Goal: Task Accomplishment & Management: Complete application form

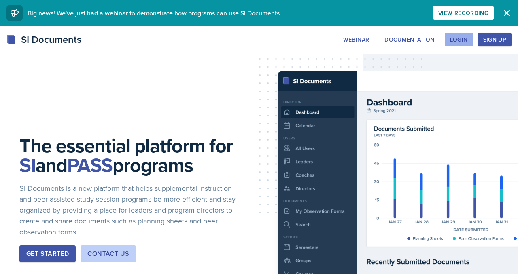
click at [456, 46] on button "Login" at bounding box center [458, 40] width 28 height 14
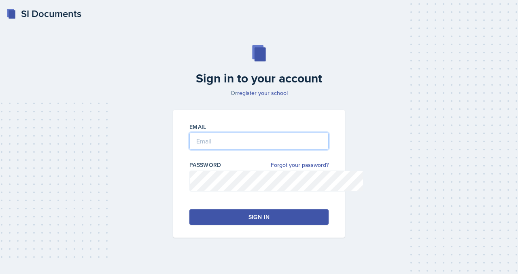
type input "[EMAIL_ADDRESS][DOMAIN_NAME]"
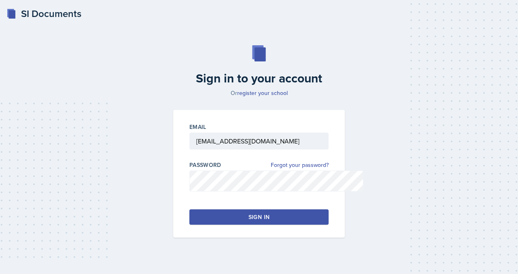
click at [268, 221] on div "Sign in" at bounding box center [258, 217] width 21 height 8
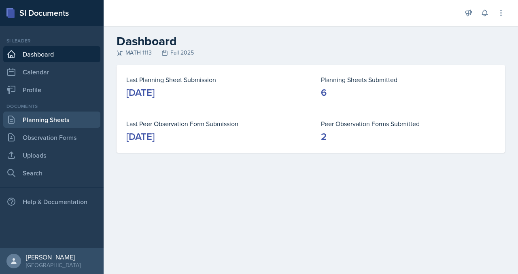
click at [16, 128] on link "Planning Sheets" at bounding box center [51, 120] width 97 height 16
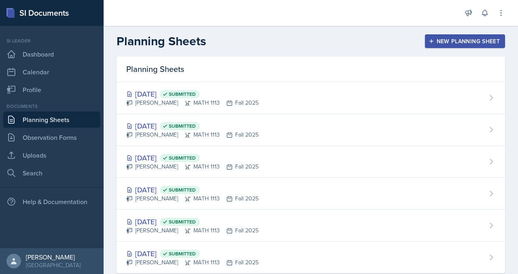
click at [458, 44] on div "New Planning Sheet" at bounding box center [465, 41] width 70 height 6
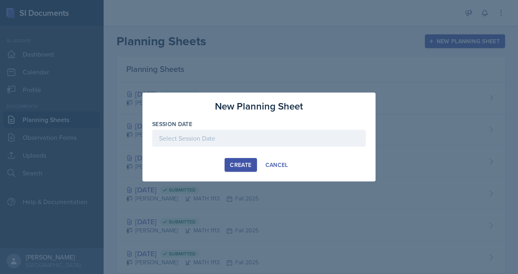
click at [262, 138] on div at bounding box center [258, 138] width 213 height 17
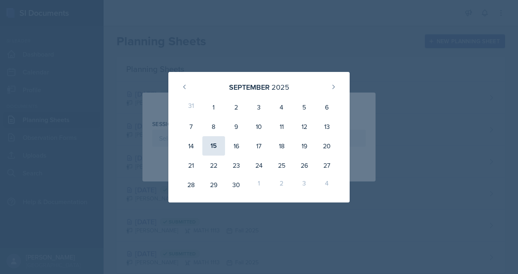
click at [205, 144] on div "15" at bounding box center [213, 145] width 23 height 19
type input "[DATE]"
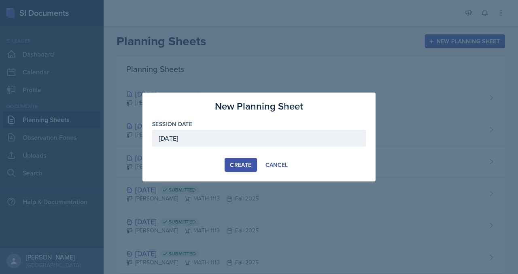
click at [233, 164] on button "Create" at bounding box center [240, 165] width 32 height 14
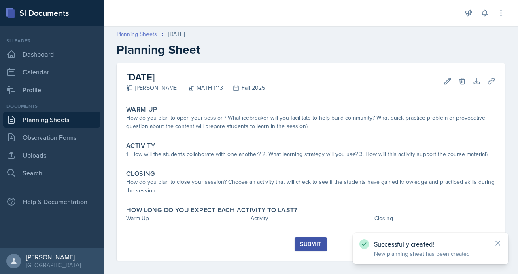
click at [157, 38] on link "Planning Sheets" at bounding box center [136, 34] width 40 height 8
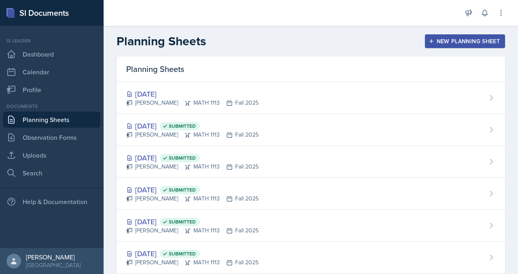
click at [438, 44] on div "New Planning Sheet" at bounding box center [465, 41] width 70 height 6
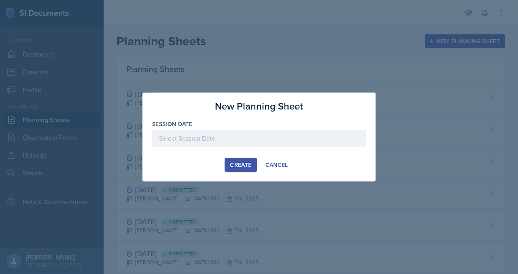
click at [220, 143] on div at bounding box center [258, 138] width 213 height 17
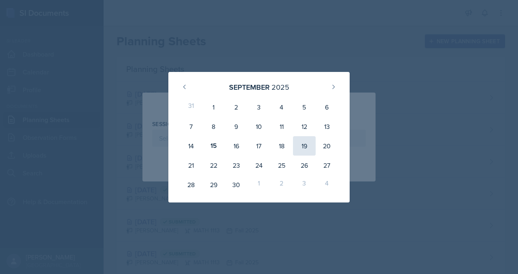
click at [315, 154] on div "19" at bounding box center [304, 145] width 23 height 19
type input "[DATE]"
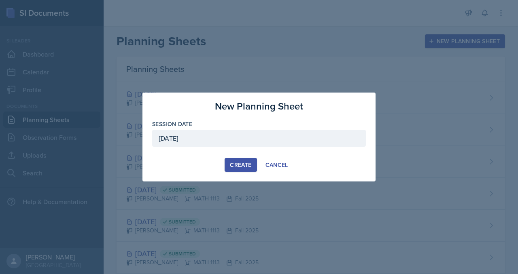
click at [232, 168] on div "Create" at bounding box center [240, 165] width 21 height 6
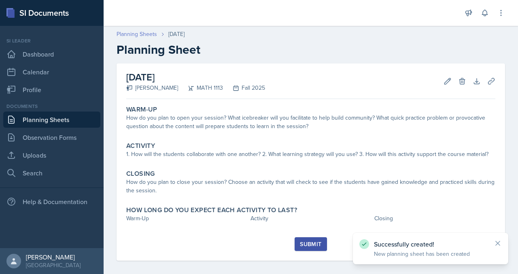
click at [157, 38] on link "Planning Sheets" at bounding box center [136, 34] width 40 height 8
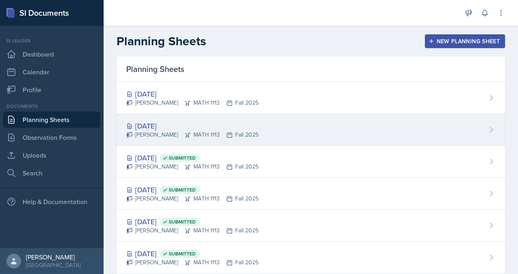
click at [185, 146] on div "[DATE] [PERSON_NAME] MATH 1113 Fall 2025" at bounding box center [310, 130] width 388 height 32
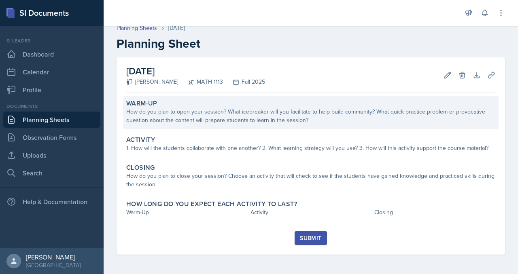
scroll to position [21, 0]
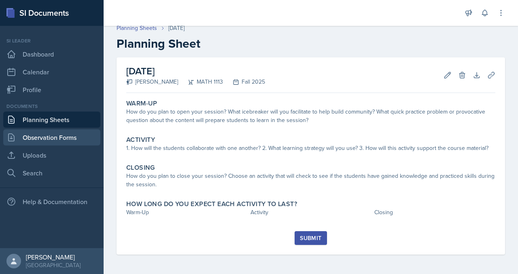
click at [71, 146] on link "Observation Forms" at bounding box center [51, 137] width 97 height 16
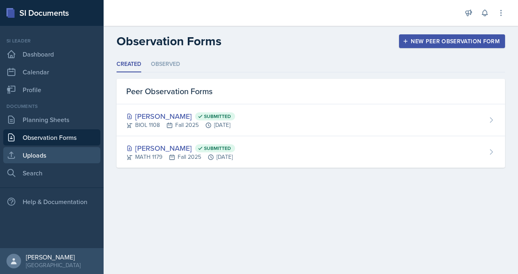
click at [55, 163] on link "Uploads" at bounding box center [51, 155] width 97 height 16
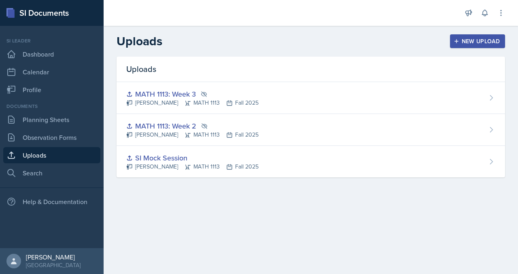
click at [453, 44] on icon "button" at bounding box center [456, 41] width 6 height 6
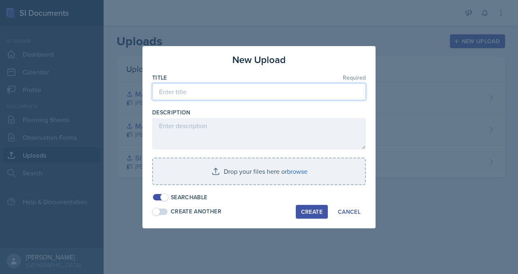
click at [228, 83] on input at bounding box center [258, 91] width 213 height 17
paste input "can you give me the question with a diagram"
type input "can you give me the question with a diagram"
drag, startPoint x: 303, startPoint y: 80, endPoint x: 118, endPoint y: 60, distance: 186.2
click at [110, 76] on div "New Upload Title Required can you give me the question with a diagram Descripti…" at bounding box center [259, 137] width 518 height 274
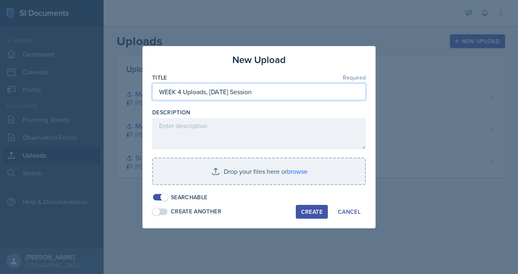
type input "WEEK 4 Uploads, [DATE] Session"
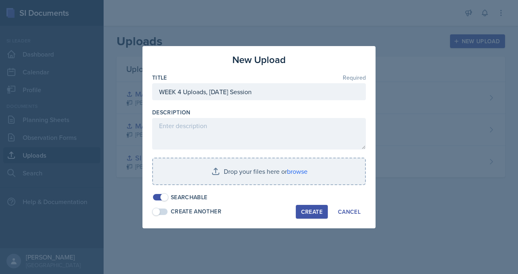
click at [160, 201] on span at bounding box center [164, 197] width 8 height 8
click at [322, 215] on div "Create" at bounding box center [311, 212] width 21 height 6
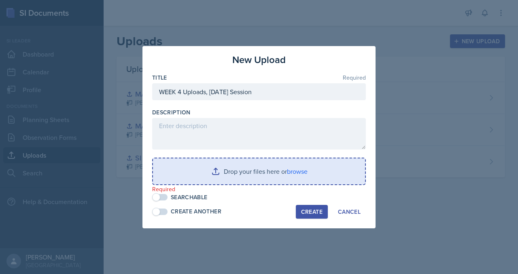
click at [271, 178] on input "file" at bounding box center [259, 172] width 212 height 26
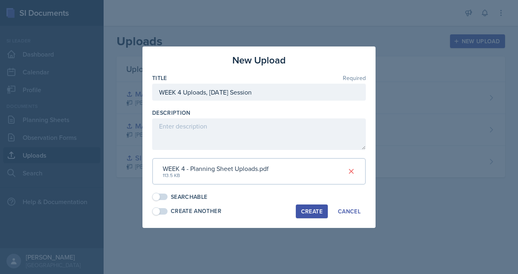
click at [322, 215] on div "Create" at bounding box center [311, 211] width 21 height 6
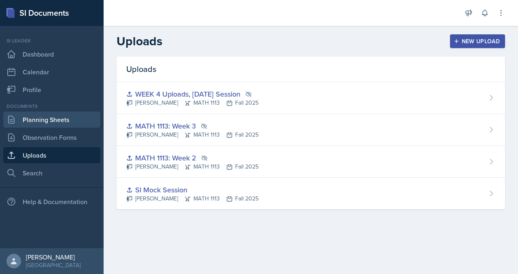
click at [61, 128] on link "Planning Sheets" at bounding box center [51, 120] width 97 height 16
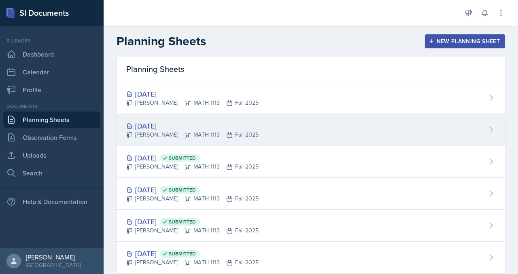
click at [195, 131] on div "[DATE]" at bounding box center [192, 125] width 132 height 11
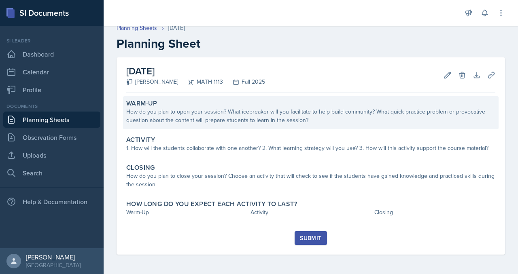
click at [211, 118] on div "How do you plan to open your session? What icebreaker will you facilitate to he…" at bounding box center [310, 116] width 369 height 17
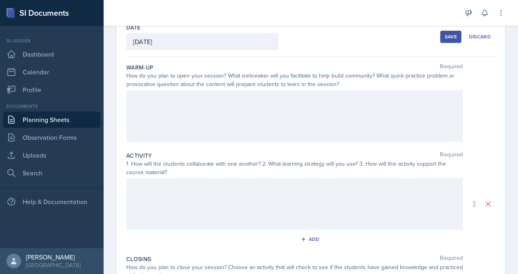
click at [169, 142] on div at bounding box center [294, 116] width 336 height 52
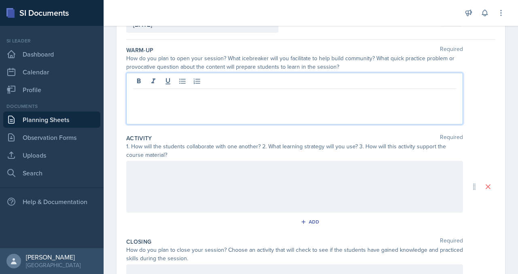
scroll to position [70, 0]
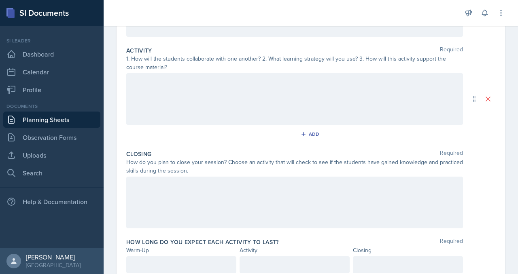
click at [237, 125] on div at bounding box center [294, 99] width 336 height 52
click at [395, 37] on div "I am doing a "How I'm Feeling" opener so students can reflect on what areas the…" at bounding box center [294, 11] width 336 height 52
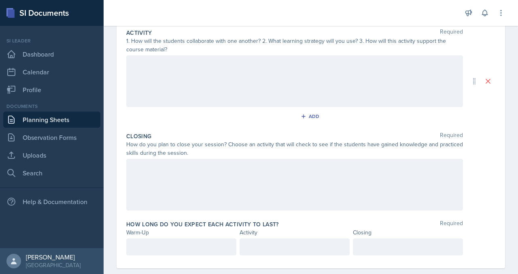
drag, startPoint x: 189, startPoint y: 63, endPoint x: 404, endPoint y: 64, distance: 215.1
drag, startPoint x: 253, startPoint y: 63, endPoint x: 298, endPoint y: 62, distance: 45.3
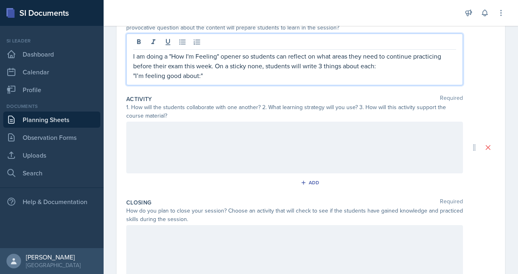
scroll to position [99, 0]
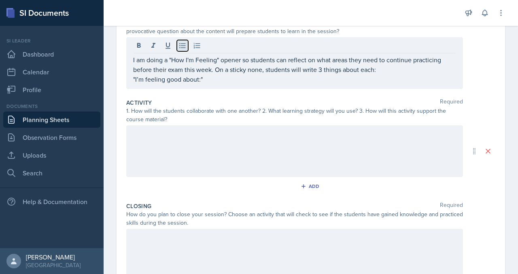
click at [188, 51] on button at bounding box center [182, 45] width 11 height 11
click at [186, 50] on icon at bounding box center [182, 46] width 8 height 8
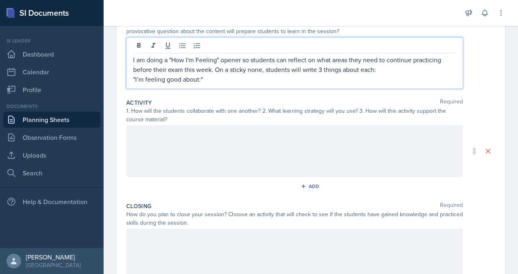
click at [168, 84] on p ""I’m feeling good about:"" at bounding box center [294, 79] width 323 height 10
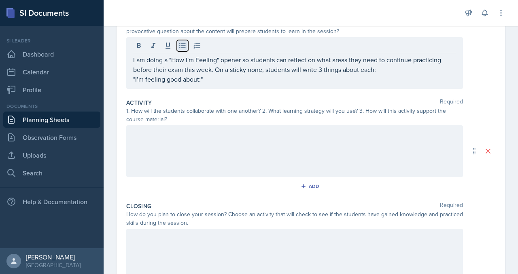
click at [186, 50] on icon at bounding box center [182, 46] width 8 height 8
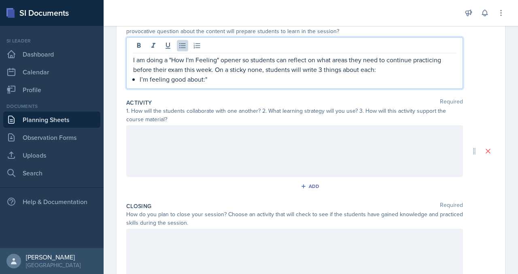
click at [256, 84] on p "I’m feeling good about:"" at bounding box center [297, 79] width 316 height 10
click at [174, 84] on div "I am doing a "How I'm Feeling" opener so students can reflect on what areas the…" at bounding box center [294, 69] width 323 height 29
click at [271, 84] on p ""I’m feeling good about"" at bounding box center [297, 79] width 316 height 10
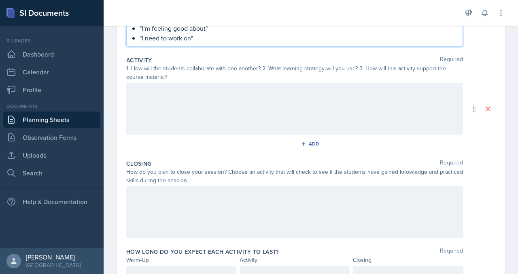
scroll to position [182, 0]
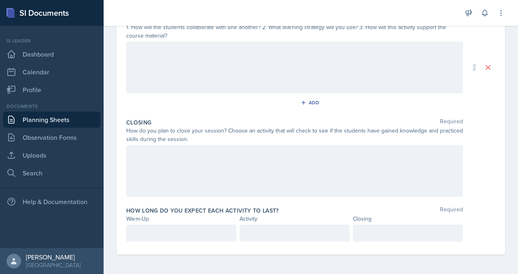
click at [239, 93] on div at bounding box center [294, 68] width 336 height 52
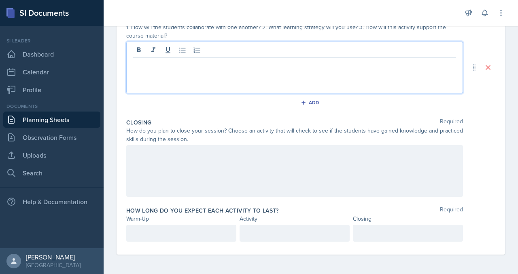
scroll to position [223, 0]
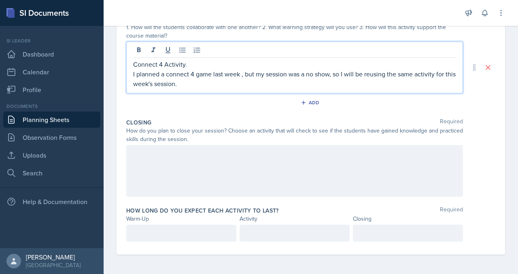
click at [303, 89] on p "I planned a connect 4 game last week , but my session was a no show, so I will …" at bounding box center [294, 78] width 323 height 19
click at [378, 89] on p "I planned a connect 4 game last week, but my session was a no show, so I will b…" at bounding box center [294, 78] width 323 height 19
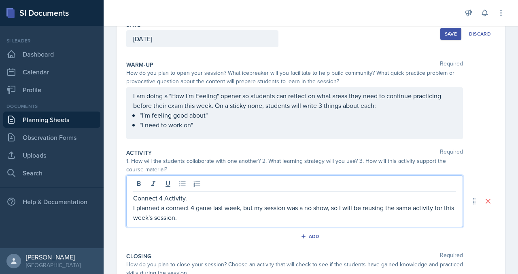
scroll to position [0, 0]
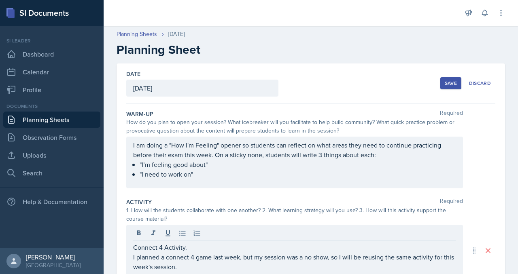
click at [444, 87] on div "Save" at bounding box center [450, 83] width 12 height 6
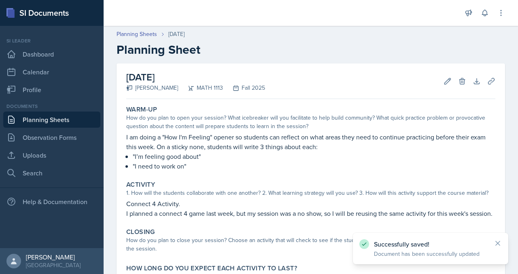
click at [55, 128] on link "Planning Sheets" at bounding box center [51, 120] width 97 height 16
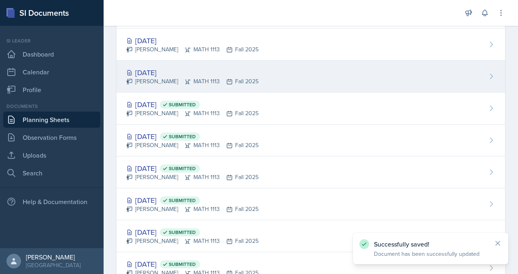
scroll to position [62, 0]
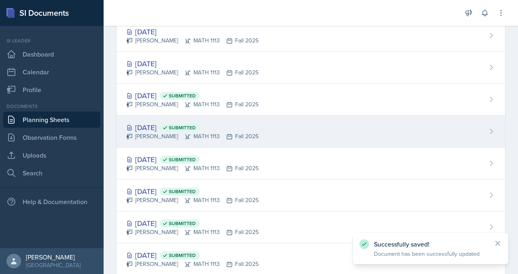
click at [207, 133] on div "[DATE] Submitted" at bounding box center [192, 127] width 132 height 11
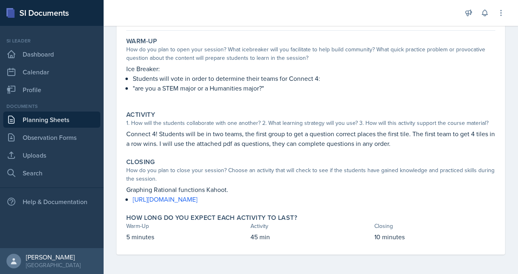
scroll to position [141, 0]
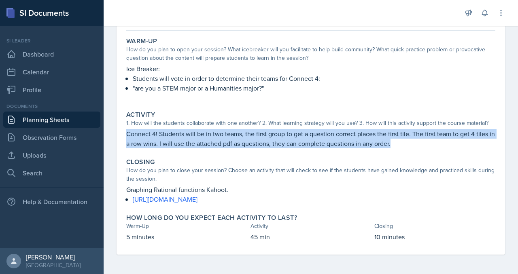
drag, startPoint x: 306, startPoint y: 157, endPoint x: 152, endPoint y: 134, distance: 155.8
click at [152, 134] on div "[DATE] Submitted [PERSON_NAME] MATH 1113 Fall 2025 Edit Delete View Comments Co…" at bounding box center [310, 125] width 388 height 260
copy p "Connect 4! Students will be in two teams, the first group to get a question cor…"
click at [74, 128] on link "Planning Sheets" at bounding box center [51, 120] width 97 height 16
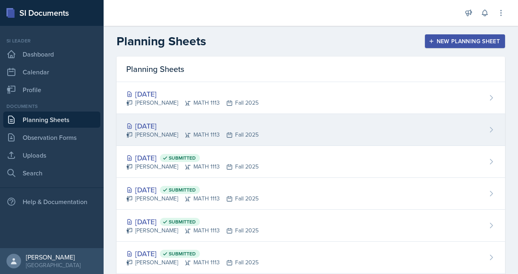
click at [195, 131] on div "[DATE]" at bounding box center [192, 125] width 132 height 11
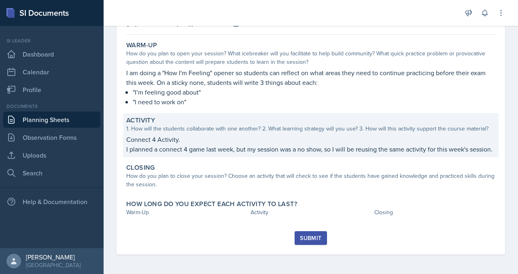
scroll to position [183, 0]
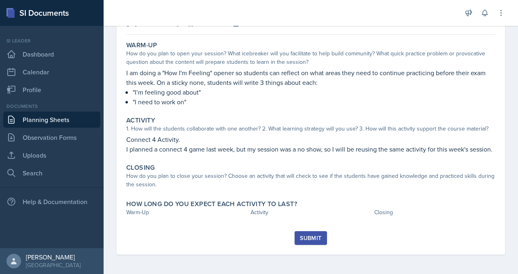
click at [45, 128] on link "Planning Sheets" at bounding box center [51, 120] width 97 height 16
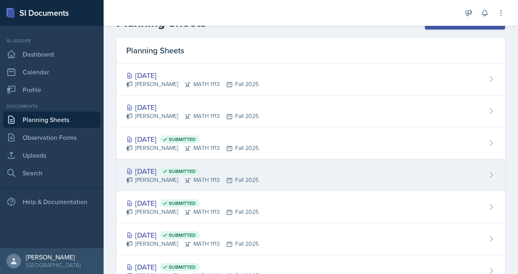
scroll to position [25, 0]
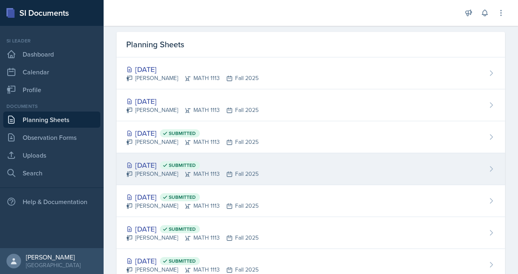
click at [199, 171] on div "[DATE] Submitted" at bounding box center [192, 165] width 132 height 11
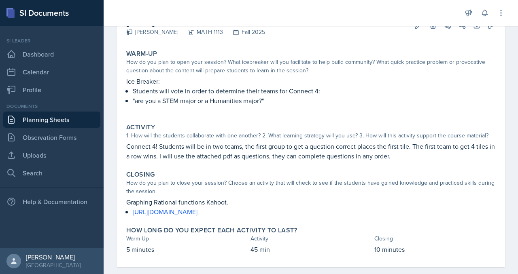
scroll to position [56, 0]
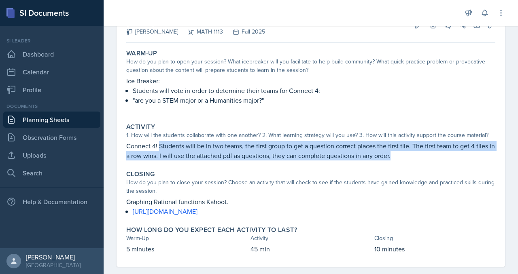
drag, startPoint x: 199, startPoint y: 218, endPoint x: 310, endPoint y: 246, distance: 114.6
click at [310, 161] on p "Connect 4! Students will be in two teams, the first group to get a question cor…" at bounding box center [310, 150] width 369 height 19
copy p "Students will be in two teams, the first group to get a question correct places…"
click at [58, 128] on link "Planning Sheets" at bounding box center [51, 120] width 97 height 16
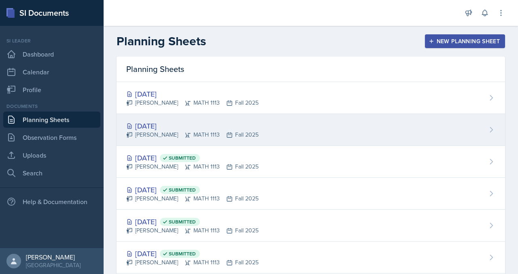
click at [199, 131] on div "[DATE]" at bounding box center [192, 125] width 132 height 11
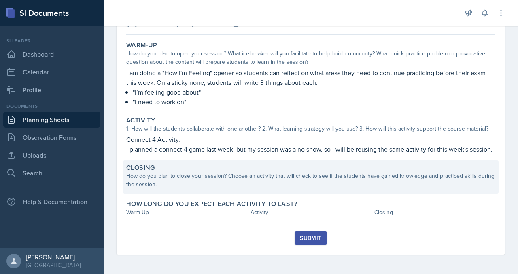
scroll to position [104, 0]
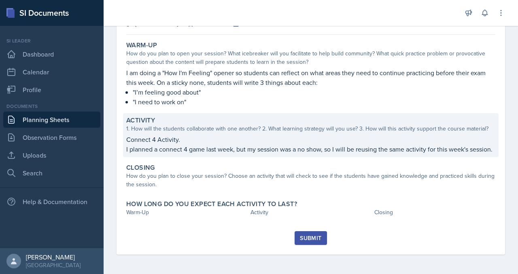
click at [274, 154] on p "I planned a connect 4 game last week, but my session was a no show, so I will b…" at bounding box center [310, 149] width 369 height 10
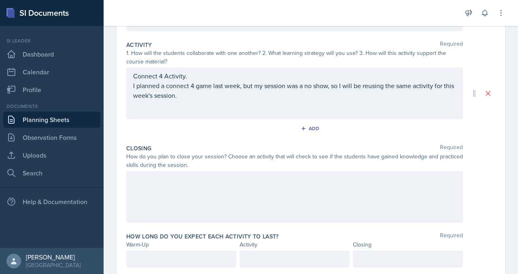
scroll to position [175, 0]
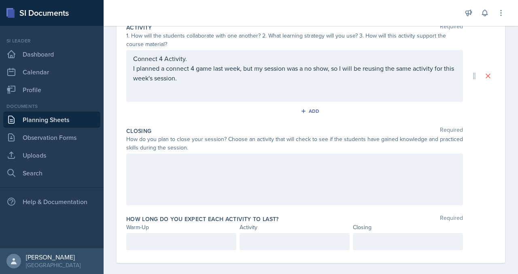
click at [366, 83] on p "I planned a connect 4 game last week, but my session was a no show, so I will b…" at bounding box center [294, 72] width 323 height 19
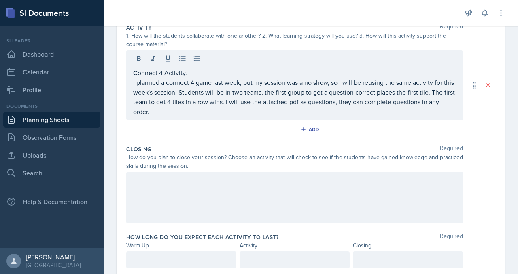
drag, startPoint x: 163, startPoint y: 209, endPoint x: 299, endPoint y: 210, distance: 135.5
click at [299, 120] on div "Connect 4 Activity. I planned a connect 4 game last week, but my session was a …" at bounding box center [294, 85] width 336 height 70
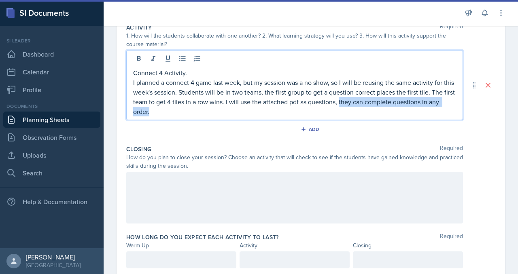
drag, startPoint x: 317, startPoint y: 213, endPoint x: 160, endPoint y: 208, distance: 157.4
click at [160, 120] on div "Connect 4 Activity. I planned a connect 4 game last week, but my session was a …" at bounding box center [294, 85] width 336 height 70
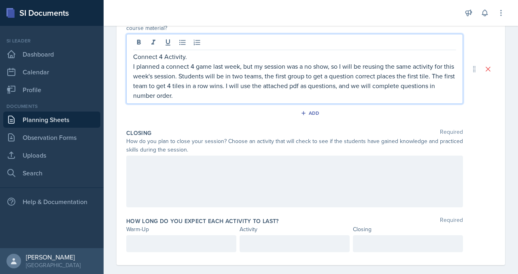
scroll to position [209, 0]
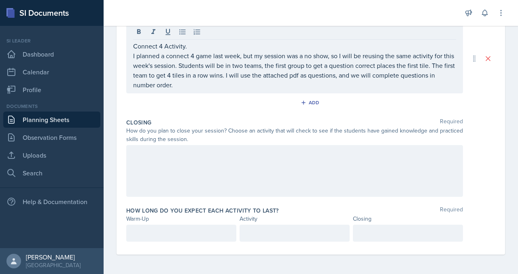
click at [254, 194] on div at bounding box center [294, 171] width 336 height 52
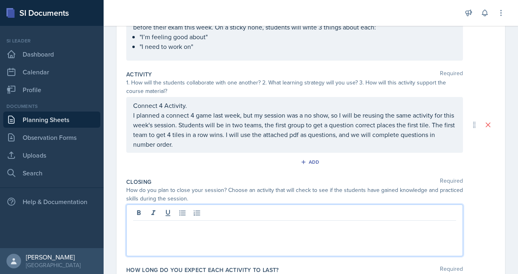
scroll to position [0, 0]
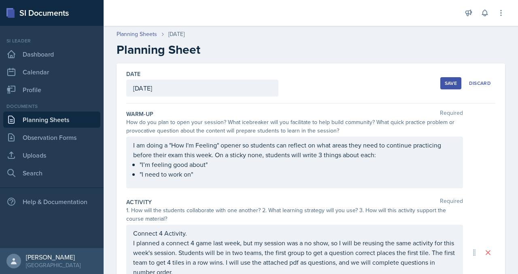
click at [440, 89] on button "Save" at bounding box center [450, 83] width 21 height 12
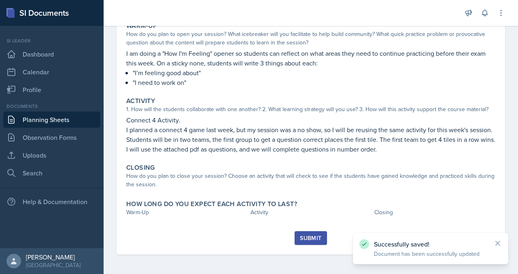
scroll to position [218, 0]
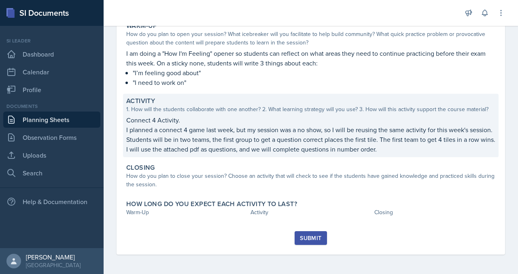
click at [448, 125] on p "I planned a connect 4 game last week, but my session was a no show, so I will b…" at bounding box center [310, 139] width 369 height 29
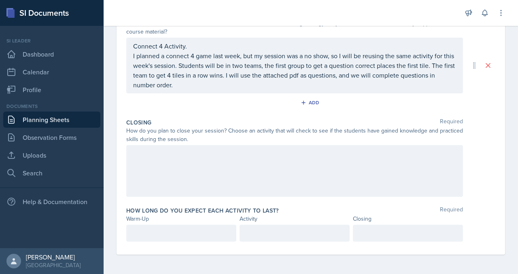
click at [414, 90] on p "I planned a connect 4 game last week, but my session was a no show, so I will b…" at bounding box center [294, 70] width 323 height 39
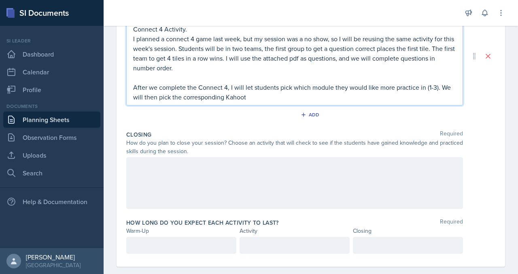
click at [420, 102] on p "After we complete the Connect 4, I will let students pick which module they wou…" at bounding box center [294, 91] width 323 height 19
click at [438, 102] on p "After we complete the Connect 4, I will let students pick which module they wou…" at bounding box center [294, 91] width 323 height 19
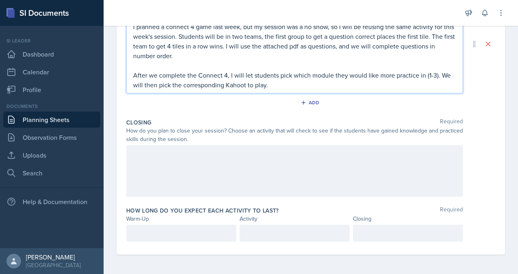
click at [299, 197] on div at bounding box center [294, 171] width 336 height 52
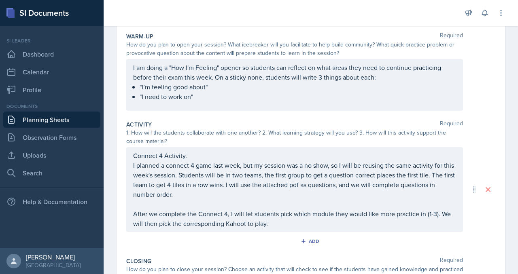
scroll to position [0, 0]
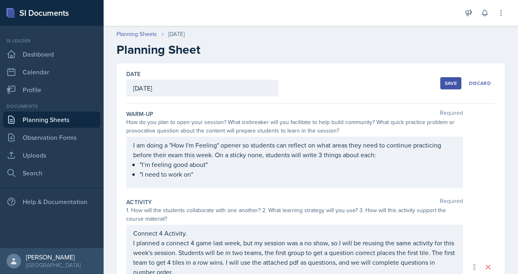
click at [444, 87] on div "Save" at bounding box center [450, 83] width 12 height 6
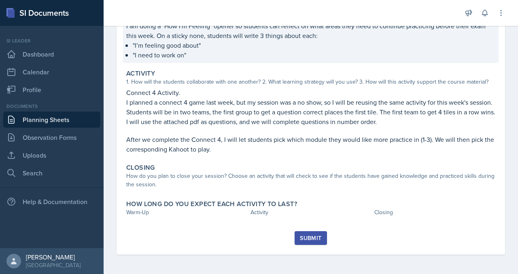
scroll to position [236, 0]
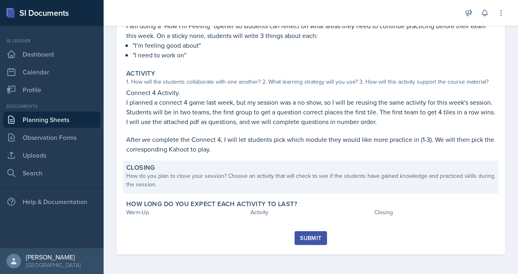
click at [259, 177] on div "How do you plan to close your session? Choose an activity that will check to se…" at bounding box center [310, 180] width 369 height 17
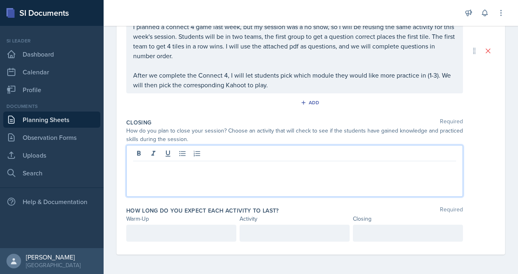
scroll to position [297, 0]
click at [243, 173] on p at bounding box center [294, 168] width 323 height 10
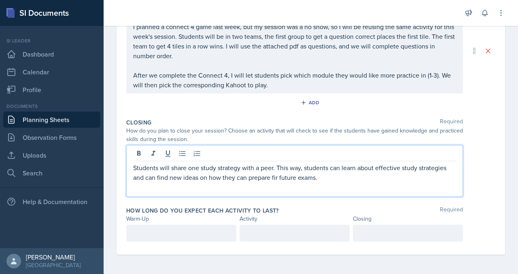
click at [215, 173] on p "Students will share one study strategy with a peer. This way, students can lear…" at bounding box center [294, 172] width 323 height 19
click at [301, 168] on p "Students will share one study strategy with a peer. This way, students can lear…" at bounding box center [294, 172] width 323 height 19
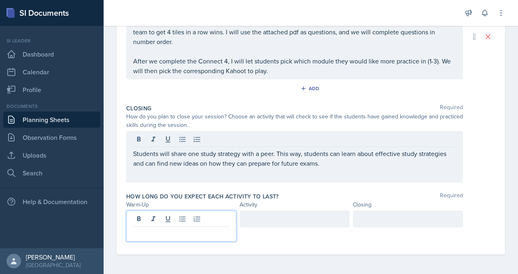
click at [223, 228] on p at bounding box center [181, 233] width 96 height 10
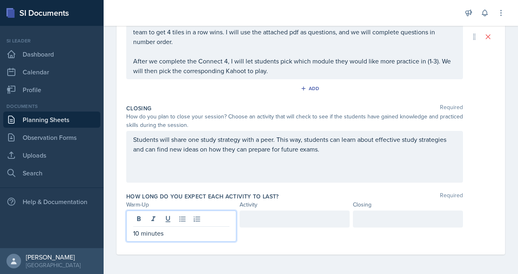
click at [379, 211] on div at bounding box center [408, 219] width 110 height 17
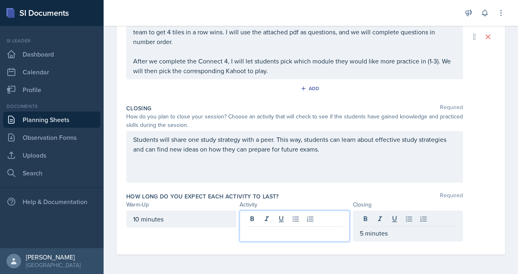
click at [287, 211] on div at bounding box center [294, 226] width 110 height 31
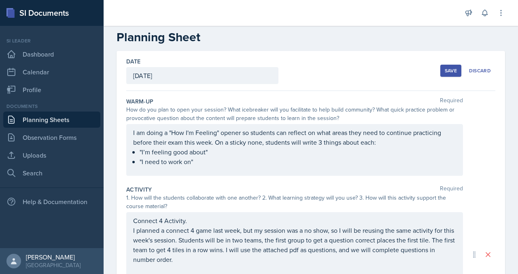
scroll to position [0, 0]
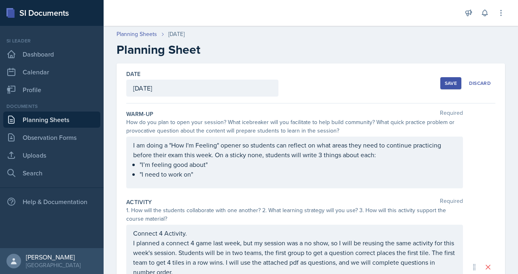
click at [444, 87] on div "Save" at bounding box center [450, 83] width 12 height 6
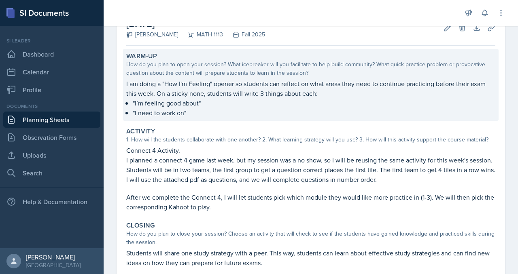
scroll to position [12, 0]
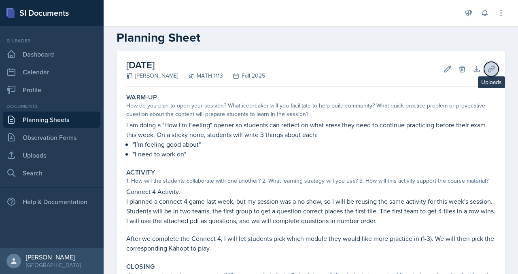
click at [488, 76] on button "Uploads" at bounding box center [491, 69] width 15 height 15
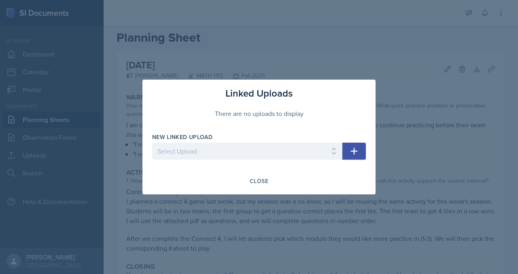
click at [265, 144] on div "New Linked Upload Select Upload SI Mock Session MATH 1113: Week 2 MATH 1113: We…" at bounding box center [247, 150] width 190 height 35
click at [264, 152] on select "Select Upload SI Mock Session MATH 1113: Week 2 MATH 1113: Week 3 WEEK 4 Upload…" at bounding box center [247, 151] width 190 height 17
select select "abcea0f9-d9fd-47ad-a749-64b7b184c861"
click at [152, 144] on select "Select Upload SI Mock Session MATH 1113: Week 2 MATH 1113: Week 3 WEEK 4 Upload…" at bounding box center [247, 151] width 190 height 17
click at [366, 160] on button "button" at bounding box center [353, 151] width 23 height 17
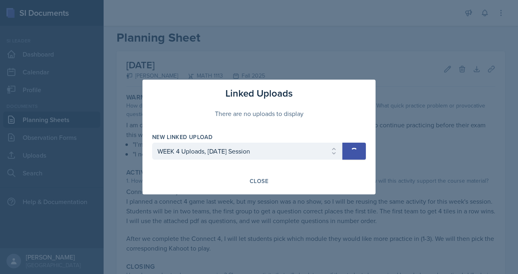
select select
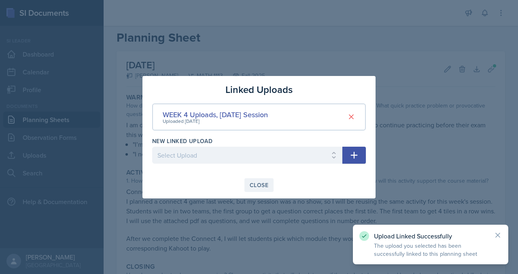
click at [262, 188] on div "Close" at bounding box center [258, 185] width 19 height 6
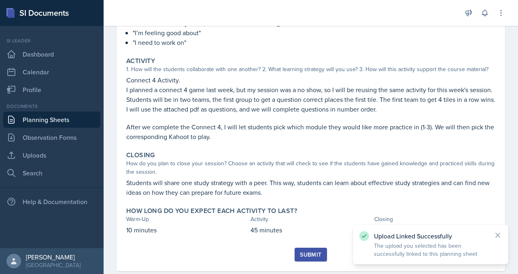
scroll to position [289, 0]
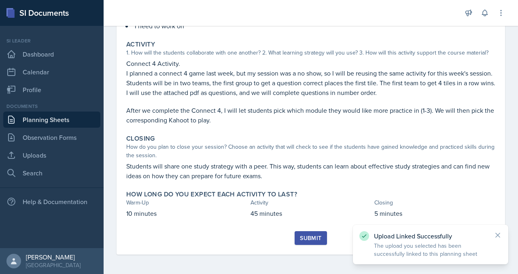
click at [305, 231] on button "Submit" at bounding box center [310, 238] width 32 height 14
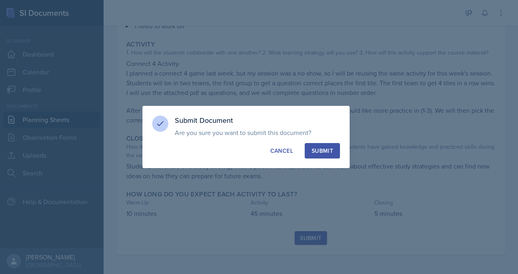
click at [333, 155] on div "Submit" at bounding box center [321, 151] width 21 height 8
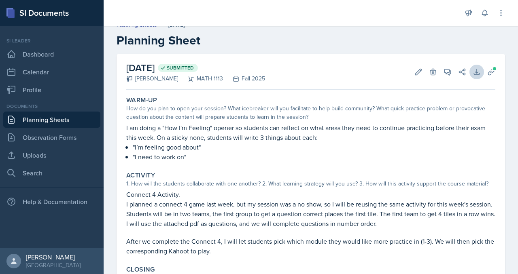
scroll to position [7, 0]
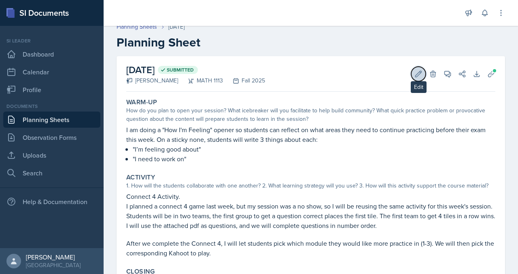
click at [414, 78] on icon at bounding box center [418, 74] width 8 height 8
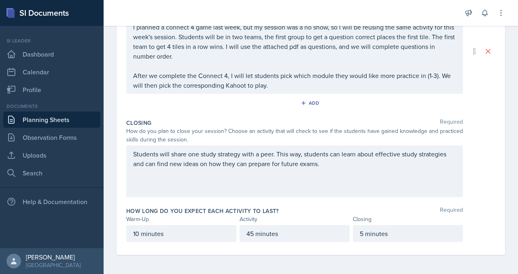
scroll to position [378, 0]
click at [340, 158] on div "Students will share one study strategy with a peer. This way, students can lear…" at bounding box center [294, 171] width 336 height 52
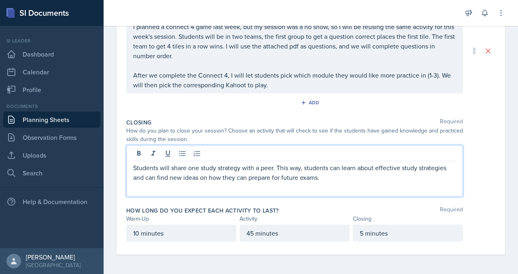
click at [326, 163] on p "Students will share one study strategy with a peer. This way, students can lear…" at bounding box center [294, 172] width 323 height 19
click at [229, 173] on p "Students will share one study strategy with a peer. This way, students can lear…" at bounding box center [294, 177] width 323 height 29
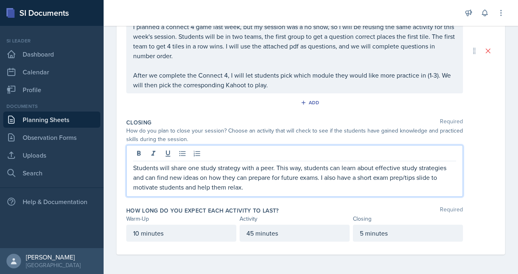
scroll to position [0, 0]
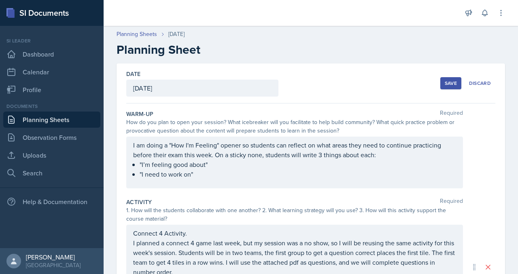
click at [444, 87] on div "Save" at bounding box center [450, 83] width 12 height 6
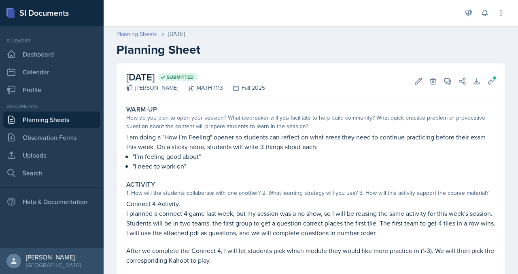
click at [157, 38] on link "Planning Sheets" at bounding box center [136, 34] width 40 height 8
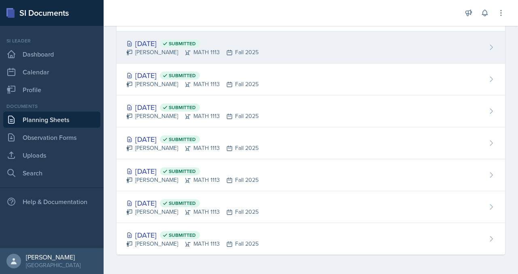
scroll to position [163, 0]
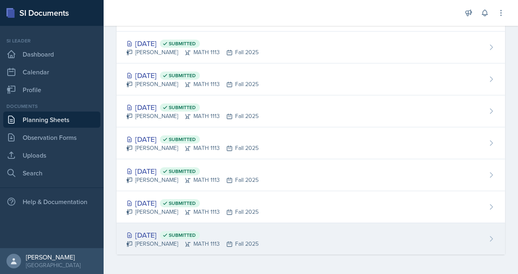
click at [197, 230] on div "[DATE] Submitted" at bounding box center [192, 235] width 132 height 11
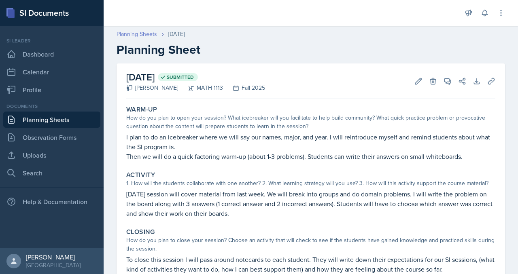
click at [157, 38] on link "Planning Sheets" at bounding box center [136, 34] width 40 height 8
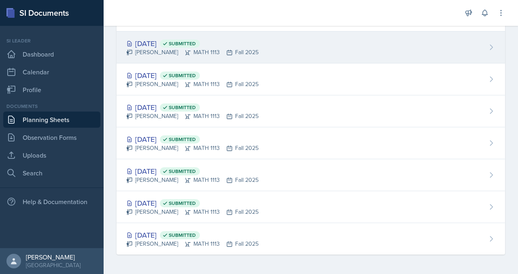
scroll to position [171, 0]
click at [167, 170] on icon at bounding box center [164, 171] width 3 height 2
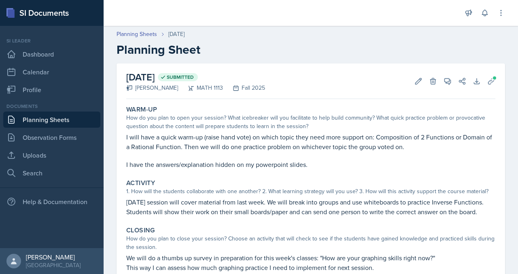
click at [235, 144] on main "Planning Sheets [DATE] Planning Sheet [DATE] Submitted [PERSON_NAME] MATH 1113 …" at bounding box center [311, 150] width 414 height 248
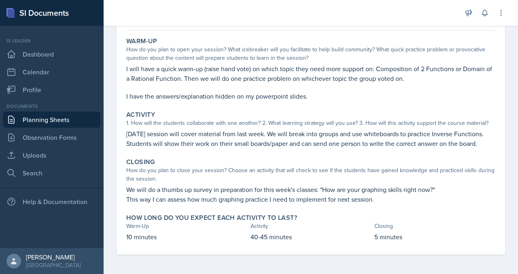
scroll to position [211, 0]
click at [52, 163] on link "Uploads" at bounding box center [51, 155] width 97 height 16
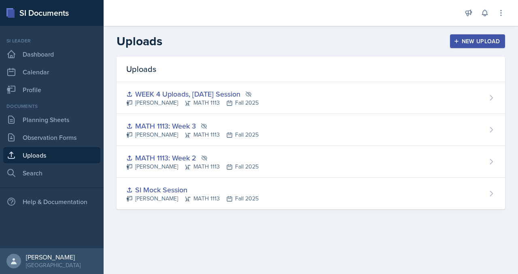
scroll to position [11, 0]
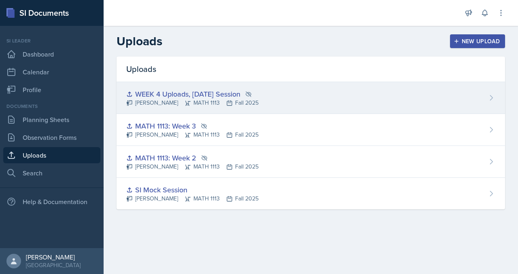
click at [487, 102] on icon at bounding box center [491, 98] width 8 height 8
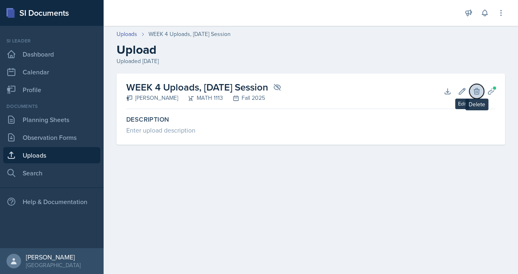
click at [472, 95] on icon at bounding box center [476, 91] width 8 height 8
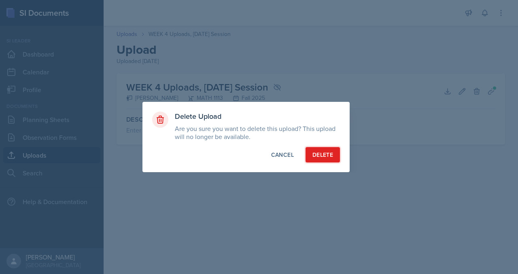
click at [333, 159] on div "Delete" at bounding box center [322, 155] width 21 height 8
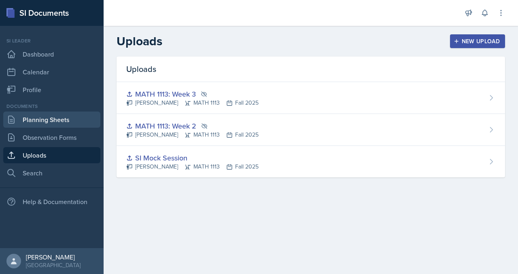
click at [49, 128] on link "Planning Sheets" at bounding box center [51, 120] width 97 height 16
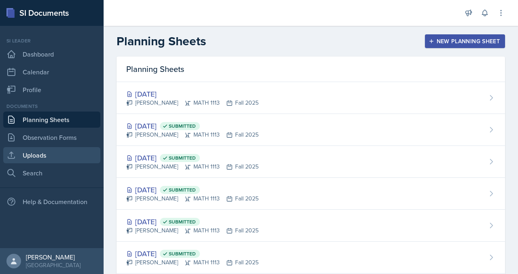
click at [53, 163] on link "Uploads" at bounding box center [51, 155] width 97 height 16
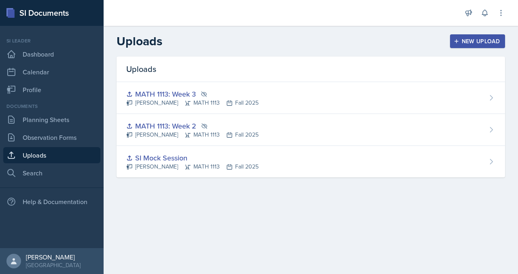
click at [450, 48] on button "New Upload" at bounding box center [477, 41] width 55 height 14
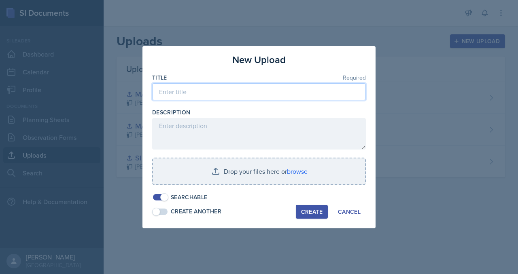
click at [233, 83] on input at bounding box center [258, 91] width 213 height 17
type input "WEEK 4"
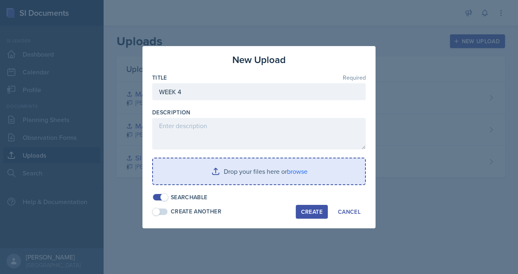
click at [205, 173] on input "file" at bounding box center [259, 172] width 212 height 26
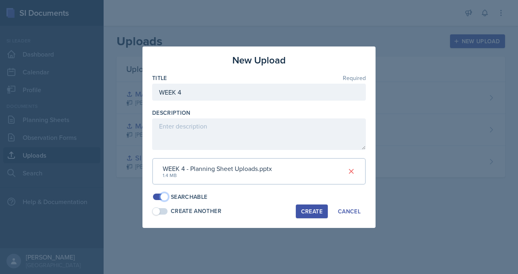
click at [160, 201] on span at bounding box center [164, 197] width 8 height 8
click at [320, 215] on div "Create" at bounding box center [311, 211] width 21 height 6
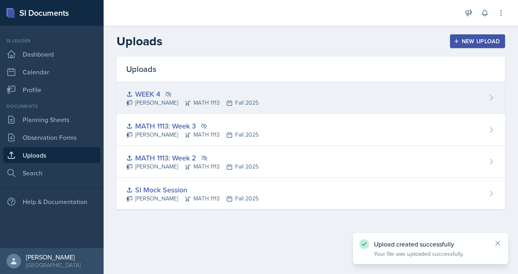
click at [339, 112] on div "WEEK 4 [PERSON_NAME] MATH 1113 Fall 2025" at bounding box center [310, 98] width 388 height 32
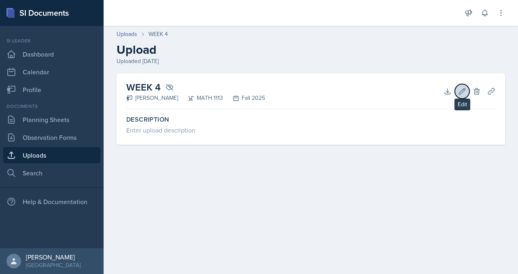
click at [458, 95] on icon at bounding box center [462, 91] width 8 height 8
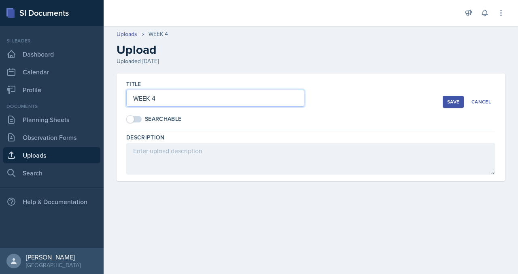
click at [169, 107] on input "WEEK 4" at bounding box center [215, 98] width 178 height 17
type input "MATH 1113 - WEEK 4"
click at [442, 108] on button "Save" at bounding box center [452, 102] width 21 height 12
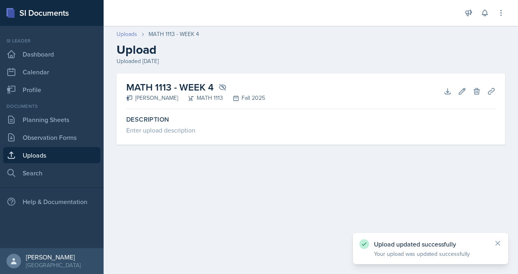
click at [137, 38] on link "Uploads" at bounding box center [126, 34] width 21 height 8
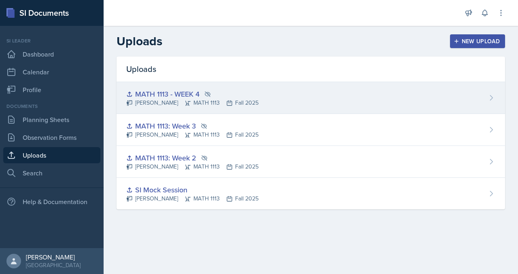
click at [222, 99] on div "MATH 1113 - WEEK 4" at bounding box center [192, 94] width 132 height 11
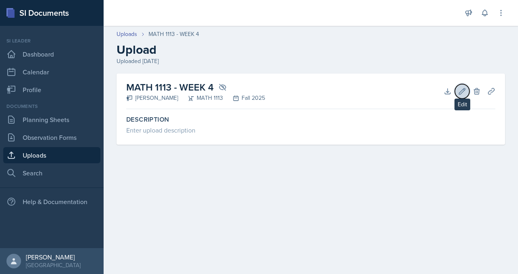
click at [458, 95] on icon at bounding box center [462, 91] width 8 height 8
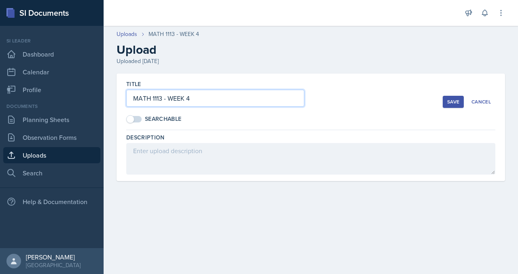
click at [212, 107] on input "MATH 1113 - WEEK 4" at bounding box center [215, 98] width 178 height 17
type input "MATH 1113: WEEK 4"
click at [447, 105] on div "Save" at bounding box center [453, 102] width 12 height 6
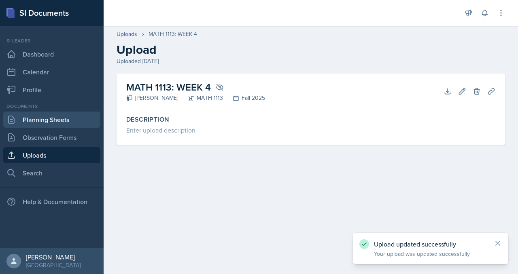
click at [49, 128] on link "Planning Sheets" at bounding box center [51, 120] width 97 height 16
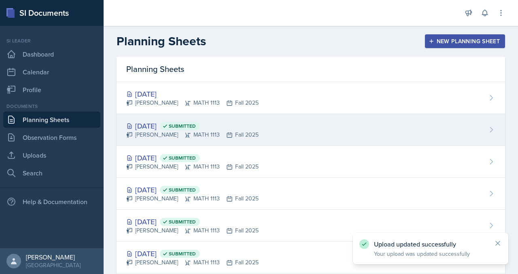
click at [190, 131] on div "[DATE] Submitted" at bounding box center [192, 125] width 132 height 11
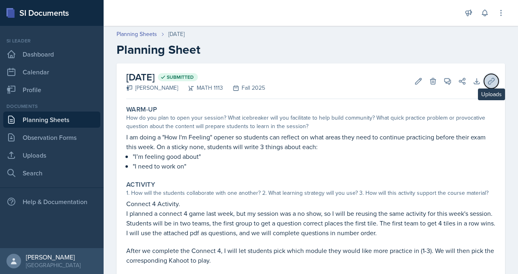
click at [488, 84] on icon at bounding box center [491, 81] width 6 height 6
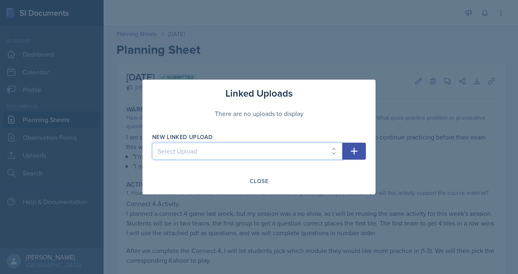
click at [321, 148] on select "Select Upload SI Mock Session MATH 1113: Week 2 MATH 1113: Week 3 MATH 1113: WE…" at bounding box center [247, 151] width 190 height 17
select select "7ca81cf9-8072-43b8-8165-c904ac4af406"
click at [152, 144] on select "Select Upload SI Mock Session MATH 1113: Week 2 MATH 1113: Week 3 MATH 1113: WE…" at bounding box center [247, 151] width 190 height 17
click at [359, 156] on icon "button" at bounding box center [354, 151] width 10 height 10
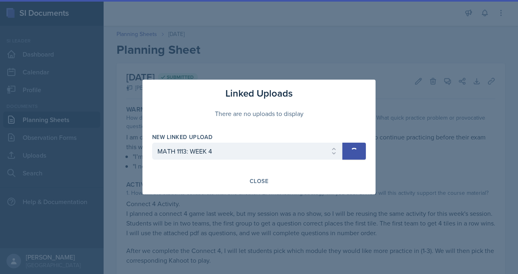
select select
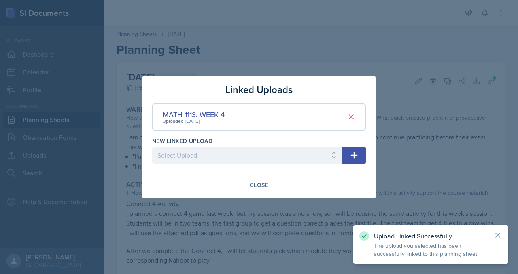
click at [266, 188] on div "Close" at bounding box center [258, 185] width 19 height 6
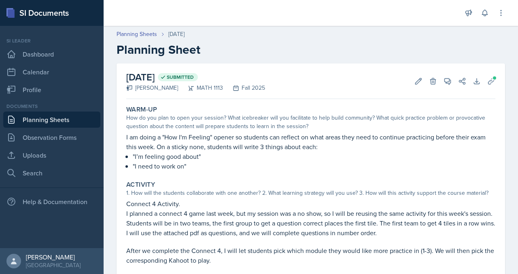
click at [69, 128] on link "Planning Sheets" at bounding box center [51, 120] width 97 height 16
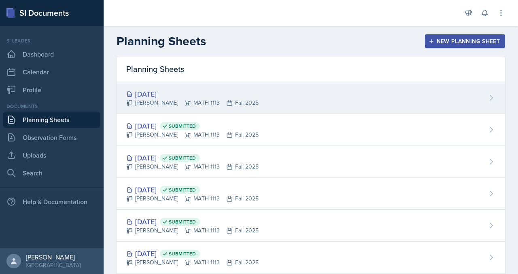
click at [205, 99] on div "[DATE]" at bounding box center [192, 94] width 132 height 11
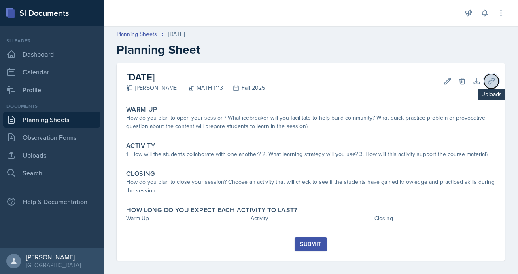
click at [487, 85] on icon at bounding box center [491, 81] width 8 height 8
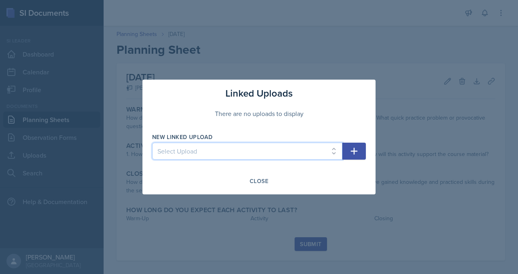
click at [296, 160] on select "Select Upload SI Mock Session MATH 1113: Week 2 MATH 1113: Week 3 MATH 1113: WE…" at bounding box center [247, 151] width 190 height 17
select select "7ca81cf9-8072-43b8-8165-c904ac4af406"
click at [152, 144] on select "Select Upload SI Mock Session MATH 1113: Week 2 MATH 1113: Week 3 MATH 1113: WE…" at bounding box center [247, 151] width 190 height 17
click at [366, 153] on button "button" at bounding box center [353, 151] width 23 height 17
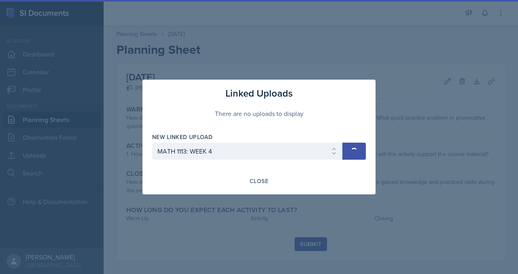
select select
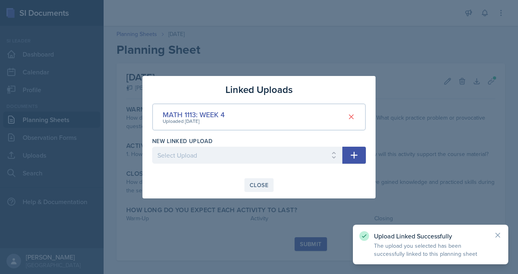
click at [259, 190] on button "Close" at bounding box center [258, 185] width 29 height 14
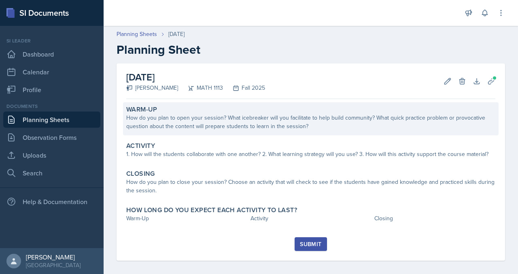
click at [238, 131] on div "How do you plan to open your session? What icebreaker will you facilitate to he…" at bounding box center [310, 122] width 369 height 17
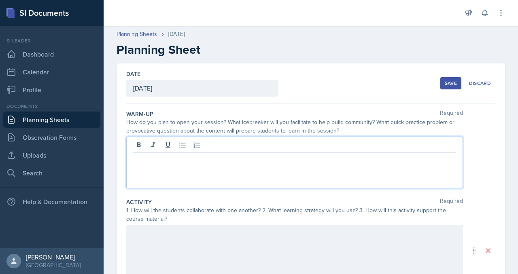
click at [188, 188] on div at bounding box center [294, 163] width 336 height 52
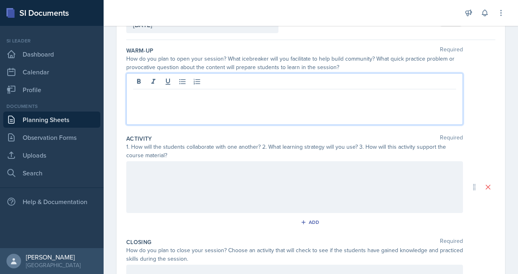
scroll to position [64, 0]
click at [222, 110] on p "Students will relfect on" at bounding box center [294, 105] width 323 height 10
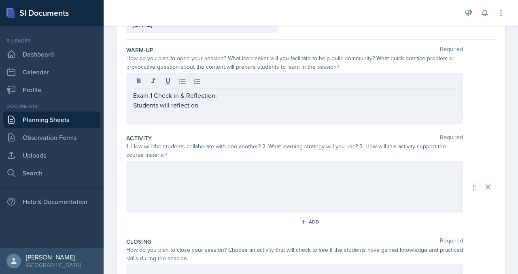
click at [269, 125] on div "Exam 1 Check in & Reflection. Students will reflect on" at bounding box center [294, 99] width 336 height 52
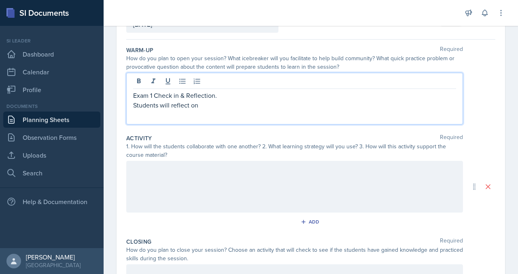
click at [265, 125] on div "Exam 1 Check in & Reflection. Students will reflect on" at bounding box center [294, 99] width 336 height 52
click at [262, 110] on p "Students will reflect on" at bounding box center [294, 105] width 323 height 10
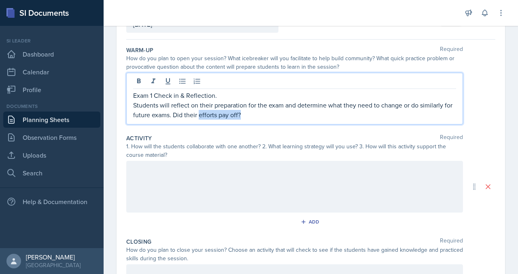
drag, startPoint x: 387, startPoint y: 170, endPoint x: 467, endPoint y: 183, distance: 81.6
click at [467, 131] on div "Warm-Up Required How do you plan to open your session? What icebreaker will you…" at bounding box center [310, 87] width 369 height 88
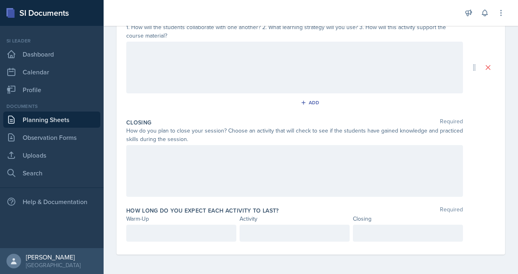
scroll to position [317, 0]
click at [191, 228] on p at bounding box center [181, 233] width 96 height 10
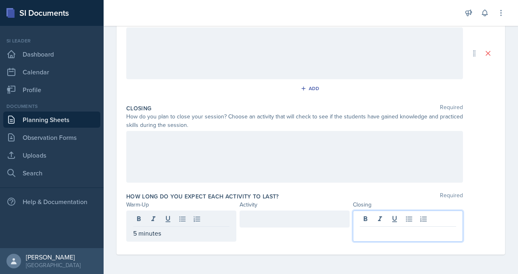
click at [399, 212] on div at bounding box center [408, 226] width 110 height 31
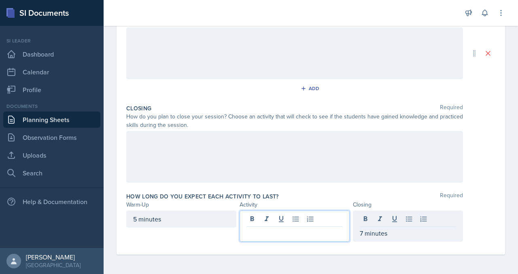
click at [292, 211] on div at bounding box center [294, 226] width 110 height 31
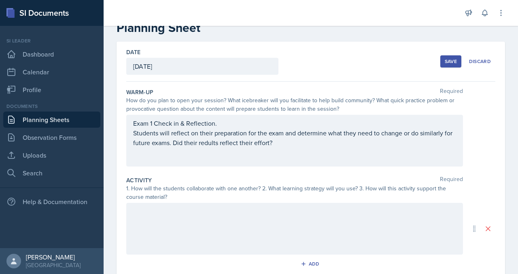
scroll to position [0, 0]
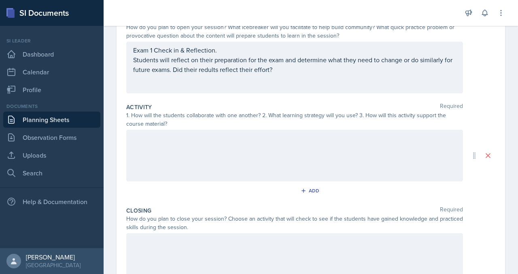
click at [406, 74] on p "Students will reflect on their preparation for the exam and determine what they…" at bounding box center [294, 64] width 323 height 19
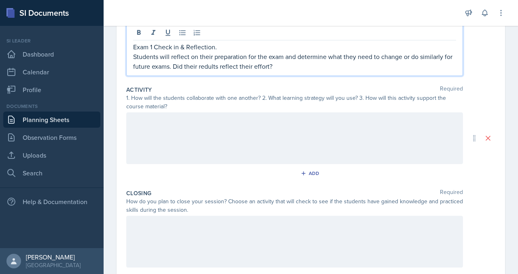
click at [395, 71] on p "Students will reflect on their preparation for the exam and determine what they…" at bounding box center [294, 61] width 323 height 19
click at [399, 71] on p "Students will reflect on their preparation for the exam and determine what they…" at bounding box center [294, 61] width 323 height 19
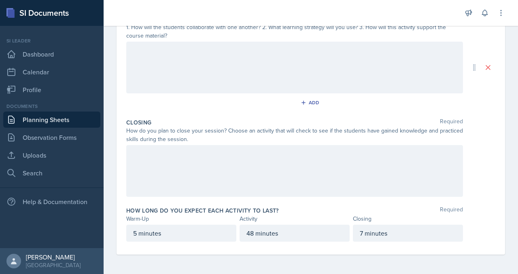
scroll to position [318, 0]
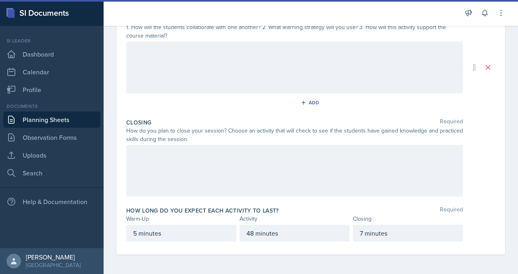
click at [366, 225] on div "7 minutes" at bounding box center [408, 233] width 110 height 17
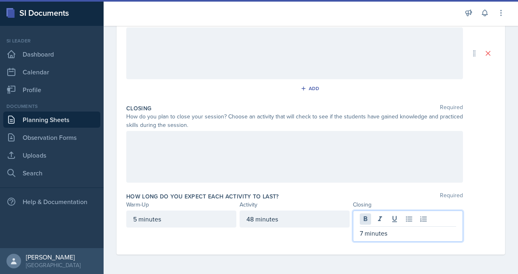
scroll to position [307, 0]
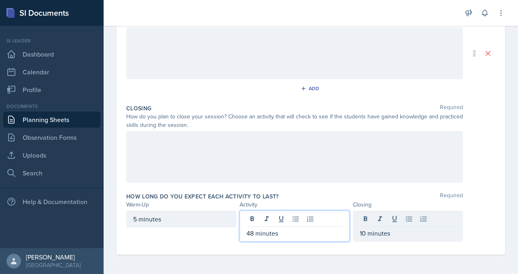
click at [270, 224] on div "48 minutes" at bounding box center [294, 226] width 110 height 31
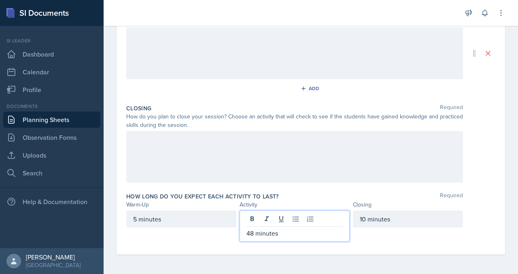
click at [273, 238] on p "48 minutes" at bounding box center [294, 233] width 96 height 10
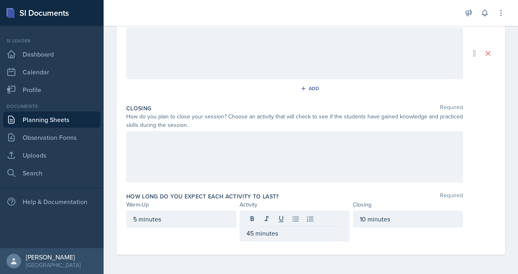
click at [506, 141] on div "Date [DATE] [DATE] 31 1 2 3 4 5 6 7 8 9 10 11 12 13 14 15 16 17 18 19 20 21 22 …" at bounding box center [311, 70] width 414 height 408
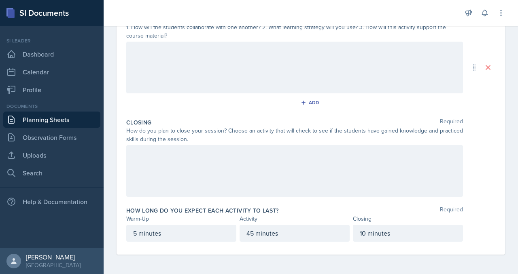
scroll to position [226, 0]
click at [280, 93] on div at bounding box center [294, 68] width 336 height 52
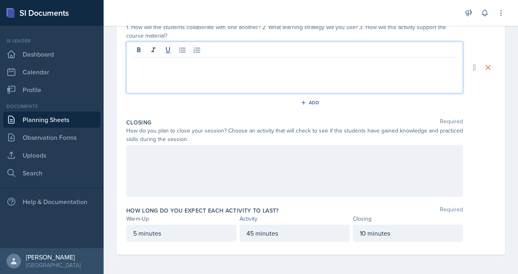
scroll to position [250, 0]
click at [342, 69] on p "Students will fill out the SOH CAH TOA functions Ratio chart" at bounding box center [294, 64] width 323 height 10
click at [389, 67] on p "Students will fill out the SOH CAH TOA functions ratio chart" at bounding box center [294, 64] width 323 height 10
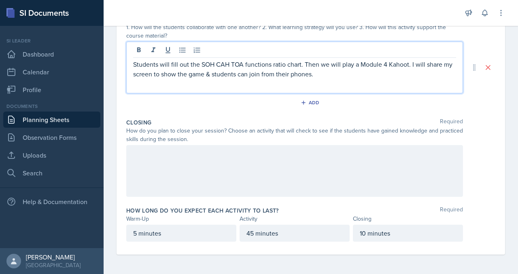
scroll to position [285, 0]
click at [236, 64] on p "Students will fill out the SOH CAH TOA functions ratio chart. Then we will play…" at bounding box center [294, 68] width 323 height 19
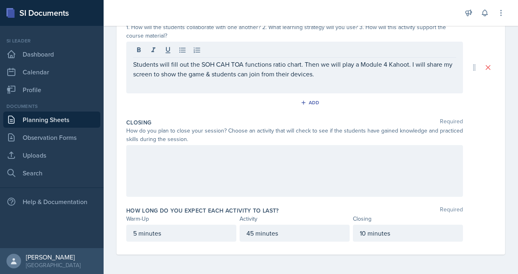
click at [211, 160] on div at bounding box center [294, 171] width 336 height 52
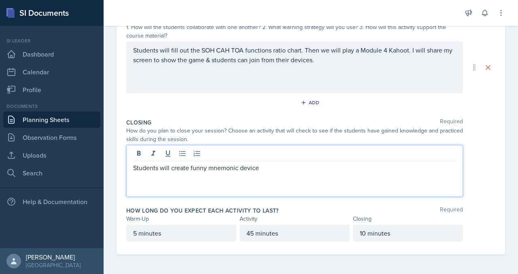
click at [237, 168] on p "Students will create funny mnemonic device" at bounding box center [294, 168] width 323 height 10
click at [345, 165] on p "Students will create a funny mnemonic device" at bounding box center [294, 168] width 323 height 10
click at [170, 228] on p "5 minutes" at bounding box center [181, 233] width 96 height 10
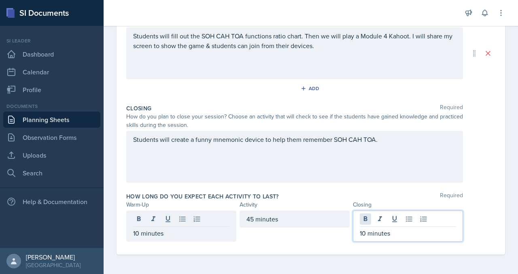
click at [368, 211] on div "10 minutes" at bounding box center [408, 226] width 110 height 31
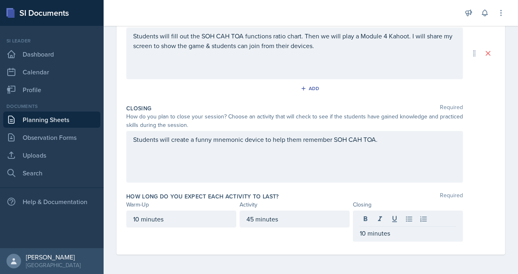
click at [362, 229] on div "10 minutes" at bounding box center [408, 226] width 110 height 31
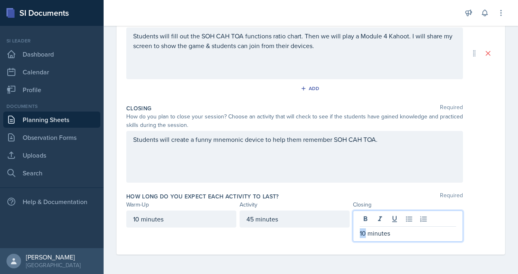
drag, startPoint x: 363, startPoint y: 228, endPoint x: 369, endPoint y: 228, distance: 6.5
click at [369, 228] on p "10 minutes" at bounding box center [407, 233] width 96 height 10
click at [475, 165] on div "Closing Required How do you plan to close your session? Choose an activity that…" at bounding box center [310, 145] width 369 height 88
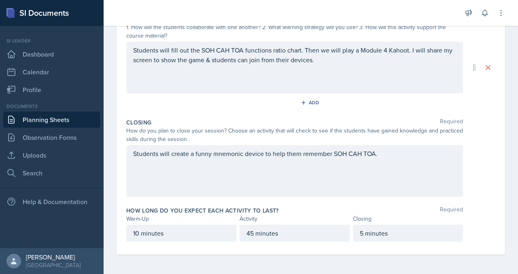
scroll to position [0, 0]
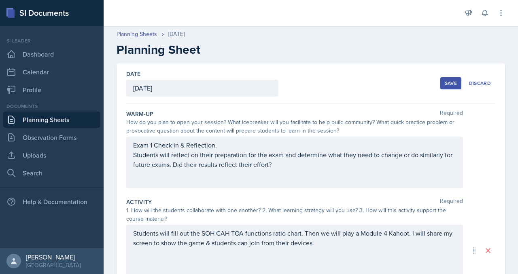
click at [440, 89] on button "Save" at bounding box center [450, 83] width 21 height 12
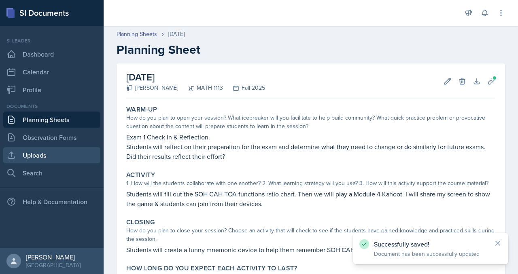
click at [63, 163] on link "Uploads" at bounding box center [51, 155] width 97 height 16
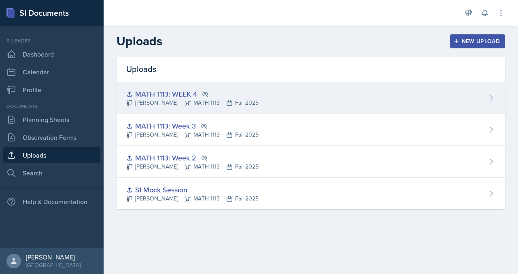
click at [258, 99] on div "MATH 1113: WEEK 4" at bounding box center [192, 94] width 132 height 11
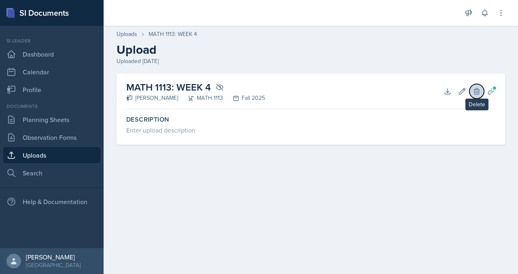
click at [469, 99] on button "Delete" at bounding box center [476, 91] width 15 height 15
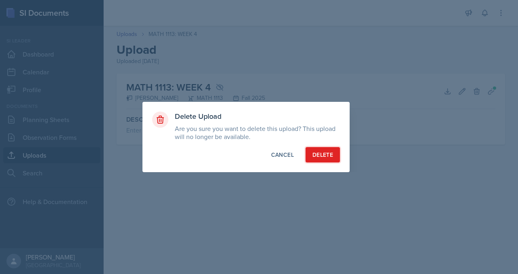
click at [326, 159] on div "Delete" at bounding box center [322, 155] width 21 height 8
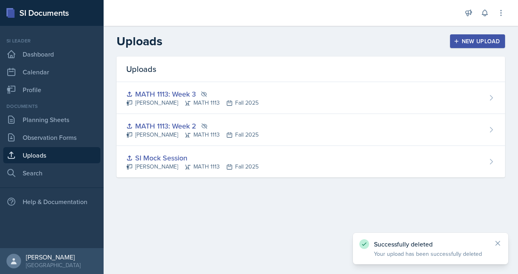
click at [476, 48] on button "New Upload" at bounding box center [477, 41] width 55 height 14
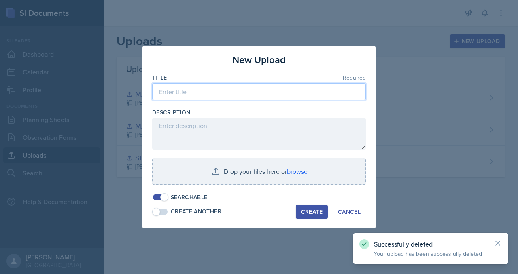
click at [254, 89] on input at bounding box center [258, 91] width 213 height 17
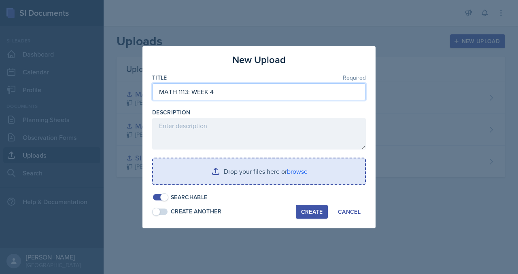
type input "MATH 1113: WEEK 4"
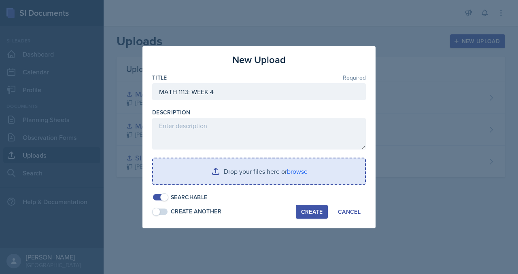
click at [219, 179] on input "file" at bounding box center [259, 172] width 212 height 26
click at [213, 168] on input "file" at bounding box center [259, 172] width 212 height 26
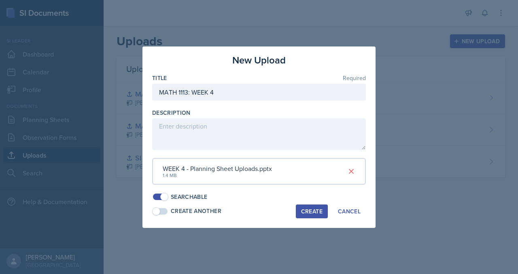
click at [322, 215] on div "Create" at bounding box center [311, 211] width 21 height 6
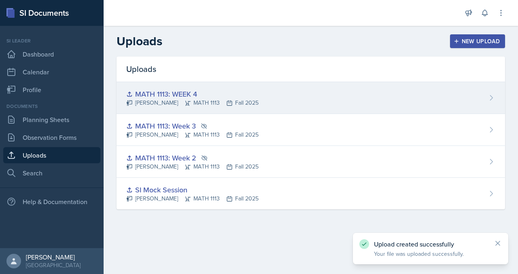
click at [338, 114] on div "MATH 1113: WEEK 4 [PERSON_NAME] MATH 1113 Fall 2025" at bounding box center [310, 98] width 388 height 32
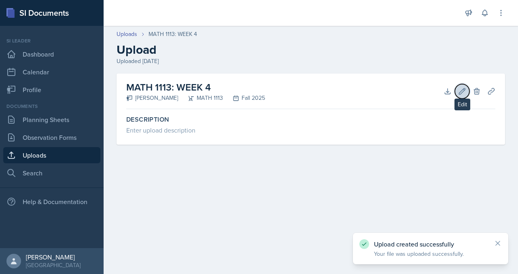
click at [458, 95] on icon at bounding box center [462, 91] width 8 height 8
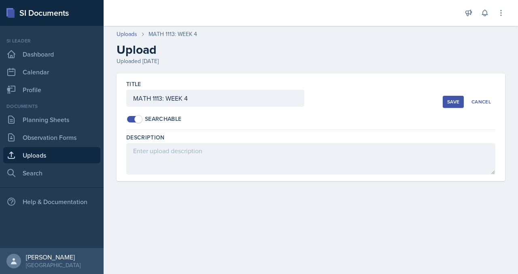
click at [142, 123] on span at bounding box center [134, 119] width 15 height 6
click at [447, 105] on div "Save" at bounding box center [453, 102] width 12 height 6
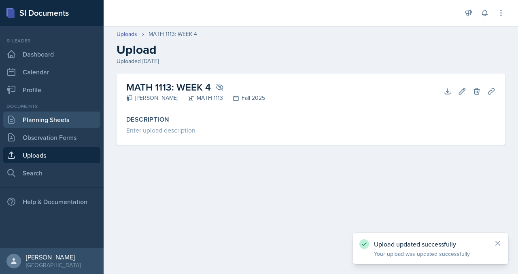
click at [68, 128] on link "Planning Sheets" at bounding box center [51, 120] width 97 height 16
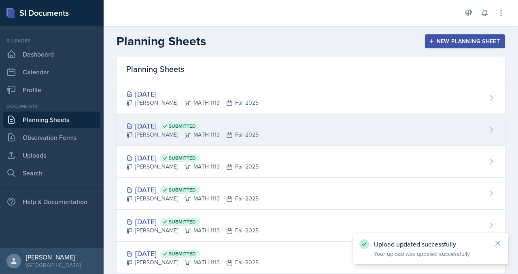
click at [202, 131] on div "[DATE] Submitted" at bounding box center [192, 125] width 132 height 11
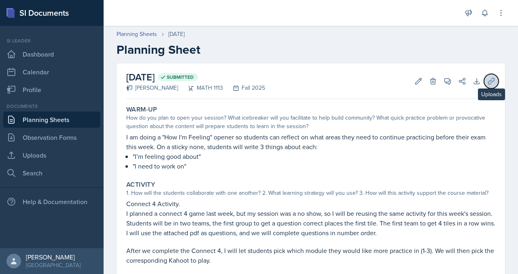
click at [491, 89] on button "Uploads" at bounding box center [491, 81] width 15 height 15
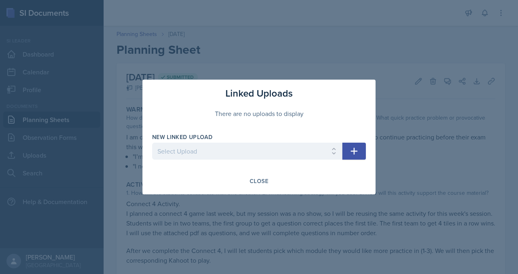
click at [274, 144] on div "New Linked Upload Select Upload SI Mock Session MATH 1113: Week 2 MATH 1113: We…" at bounding box center [247, 150] width 190 height 35
click at [273, 149] on select "Select Upload SI Mock Session MATH 1113: Week 2 MATH 1113: Week 3 MATH 1113: WE…" at bounding box center [247, 151] width 190 height 17
select select "b7a4fcca-8ffe-4ec7-94df-262c6bab70bd"
click at [152, 144] on select "Select Upload SI Mock Session MATH 1113: Week 2 MATH 1113: Week 3 MATH 1113: WE…" at bounding box center [247, 151] width 190 height 17
click at [359, 156] on icon "button" at bounding box center [354, 151] width 10 height 10
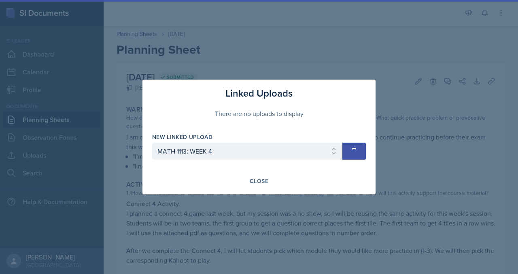
select select
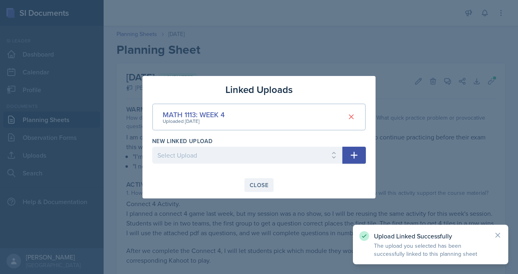
click at [267, 188] on div "Close" at bounding box center [258, 185] width 19 height 6
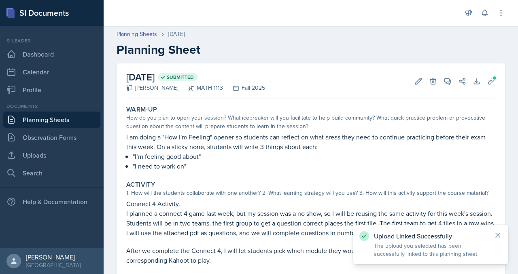
click at [66, 128] on link "Planning Sheets" at bounding box center [51, 120] width 97 height 16
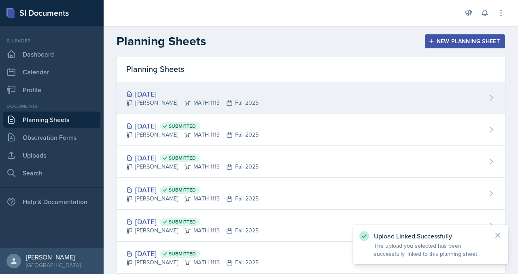
click at [195, 99] on div "[DATE]" at bounding box center [192, 94] width 132 height 11
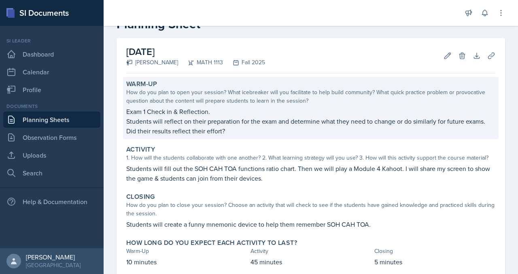
scroll to position [20, 0]
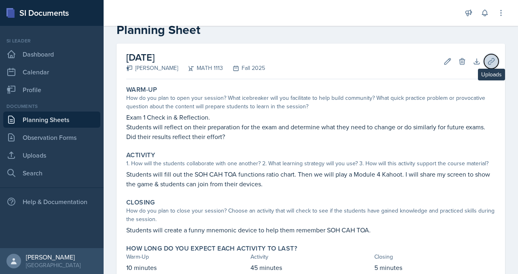
click at [491, 69] on button "Uploads" at bounding box center [491, 61] width 15 height 15
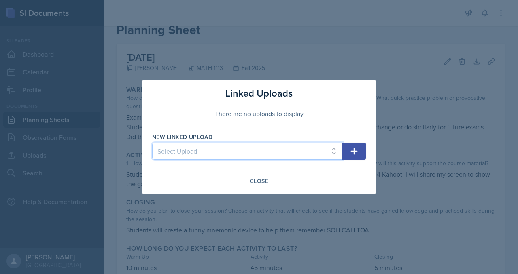
click at [219, 148] on select "Select Upload SI Mock Session MATH 1113: Week 2 MATH 1113: Week 3 MATH 1113: WE…" at bounding box center [247, 151] width 190 height 17
select select "b7a4fcca-8ffe-4ec7-94df-262c6bab70bd"
click at [152, 144] on select "Select Upload SI Mock Session MATH 1113: Week 2 MATH 1113: Week 3 MATH 1113: WE…" at bounding box center [247, 151] width 190 height 17
click at [366, 154] on button "button" at bounding box center [353, 151] width 23 height 17
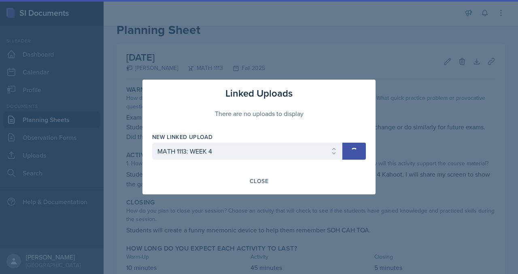
select select
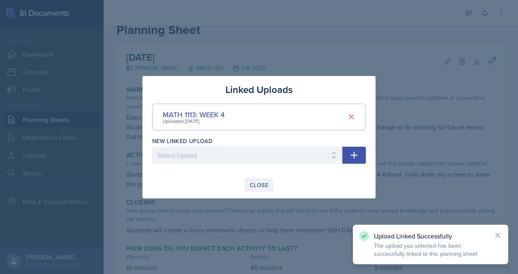
click at [265, 188] on div "Close" at bounding box center [258, 185] width 19 height 6
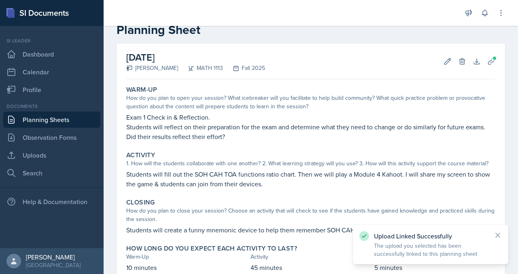
click at [74, 128] on link "Planning Sheets" at bounding box center [51, 120] width 97 height 16
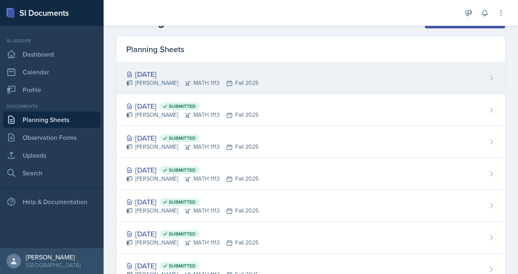
click at [209, 80] on div "[DATE]" at bounding box center [192, 74] width 132 height 11
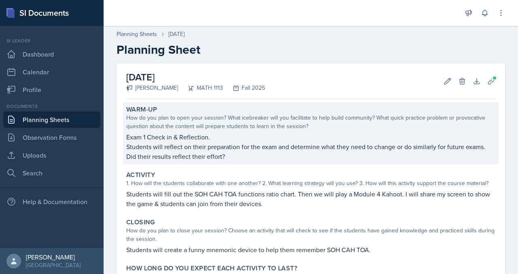
click at [426, 161] on p "Students will reflect on their preparation for the exam and determine what they…" at bounding box center [310, 151] width 369 height 19
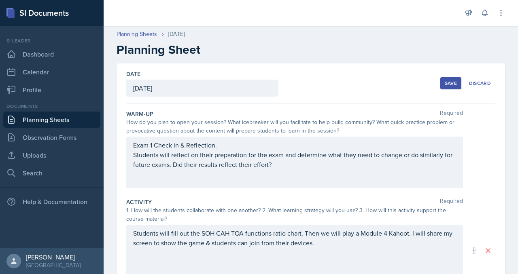
click at [384, 188] on div "Exam 1 Check in & Reflection. Students will reflect on their preparation for th…" at bounding box center [294, 163] width 336 height 52
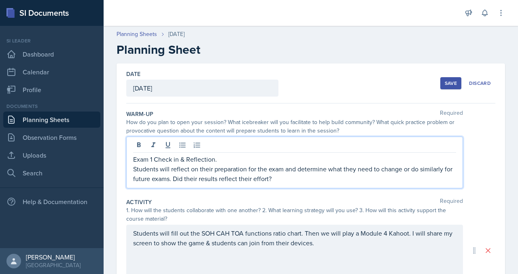
click at [329, 184] on p "Students will reflect on their preparation for the exam and determine what they…" at bounding box center [294, 173] width 323 height 19
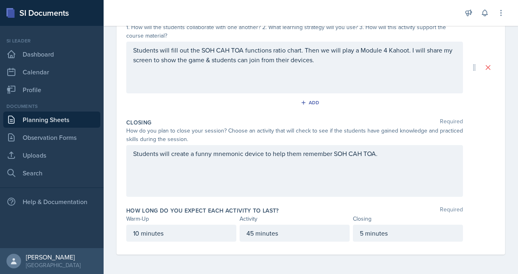
scroll to position [177, 0]
click at [235, 65] on p "Students will fill out the SOH CAH TOA functions ratio chart. Then we will play…" at bounding box center [294, 54] width 323 height 19
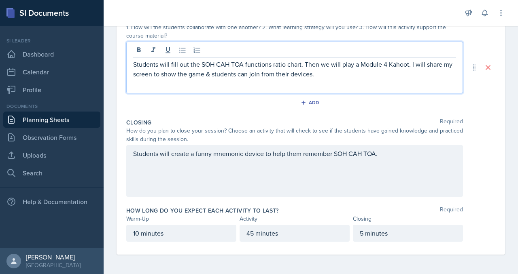
scroll to position [184, 0]
click at [258, 79] on p "Students will fill out the SOH CAH TOA functions ratio chart. Then we will play…" at bounding box center [294, 68] width 323 height 19
click at [231, 149] on p "Students will create a funny mnemonic device to help them remember SOH CAH TOA." at bounding box center [294, 154] width 323 height 10
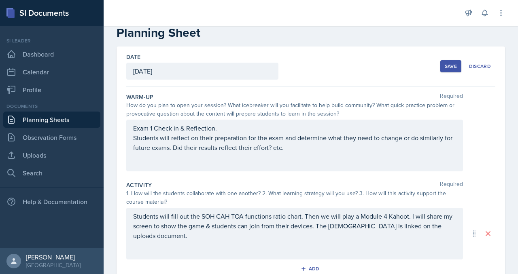
scroll to position [0, 0]
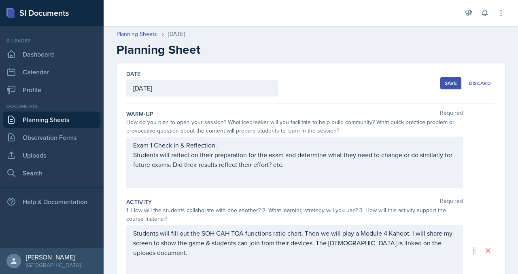
click at [440, 93] on div "Save Discard" at bounding box center [467, 83] width 55 height 19
click at [444, 87] on div "Save" at bounding box center [450, 83] width 12 height 6
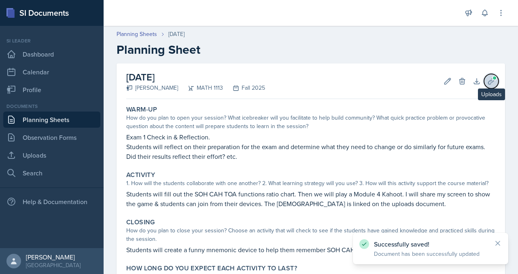
click at [488, 84] on icon at bounding box center [491, 81] width 6 height 6
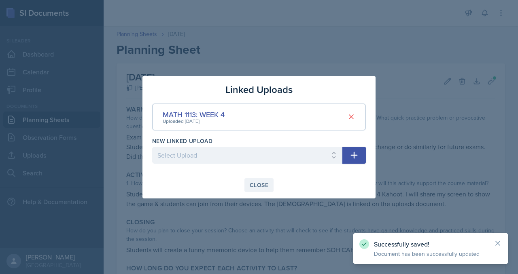
click at [254, 188] on div "Close" at bounding box center [258, 185] width 19 height 6
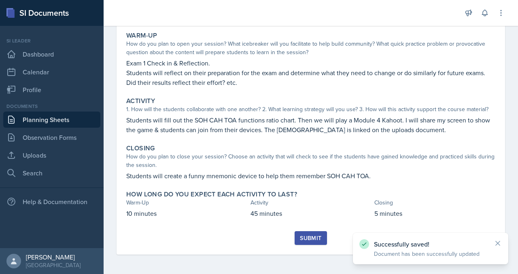
scroll to position [194, 0]
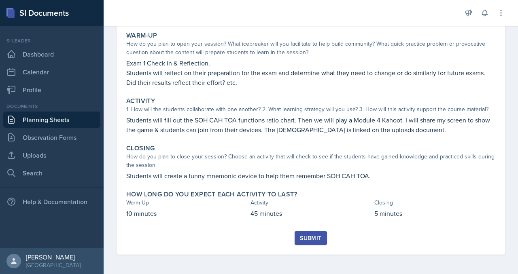
click at [308, 231] on button "Submit" at bounding box center [310, 238] width 32 height 14
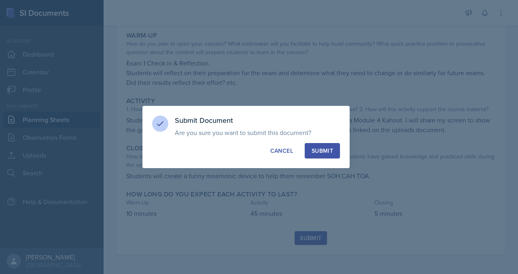
click at [333, 155] on div "Submit" at bounding box center [321, 151] width 21 height 8
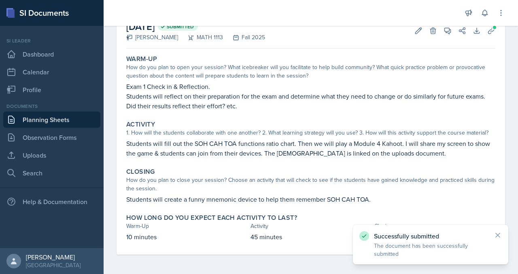
scroll to position [165, 0]
click at [65, 128] on link "Planning Sheets" at bounding box center [51, 120] width 97 height 16
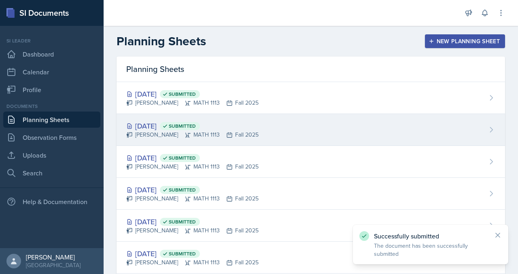
click at [209, 139] on div "[PERSON_NAME] MATH 1113 Fall 2025" at bounding box center [192, 135] width 132 height 8
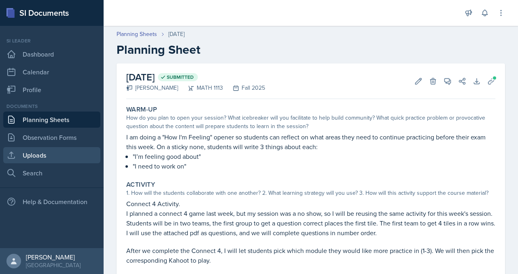
click at [68, 163] on link "Uploads" at bounding box center [51, 155] width 97 height 16
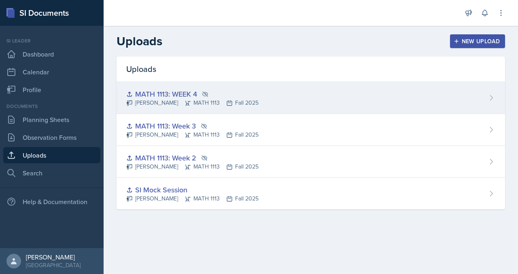
click at [224, 99] on div "MATH 1113: WEEK 4" at bounding box center [192, 94] width 132 height 11
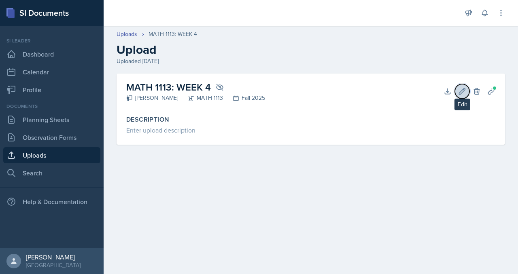
click at [458, 95] on icon at bounding box center [462, 91] width 8 height 8
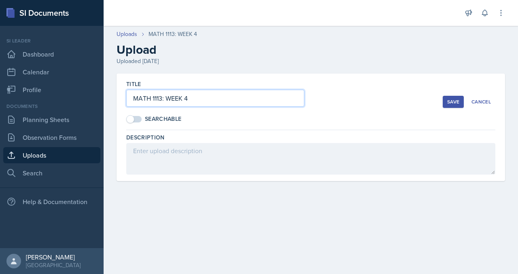
click at [226, 107] on input "MATH 1113: WEEK 4" at bounding box center [215, 98] width 178 height 17
type input "MATH 1113: Week 4"
click at [442, 117] on div "Title MATH 1113: Week 4 Searchable Save Cancel" at bounding box center [310, 102] width 369 height 57
click at [447, 105] on div "Save" at bounding box center [453, 102] width 12 height 6
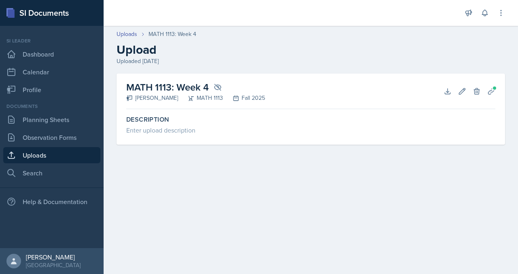
click at [220, 164] on div "MATH 1113: Week 4 [PERSON_NAME] MATH 1113 Fall 2025 Download Edit Delete Planni…" at bounding box center [311, 119] width 414 height 91
click at [78, 62] on link "Dashboard" at bounding box center [51, 54] width 97 height 16
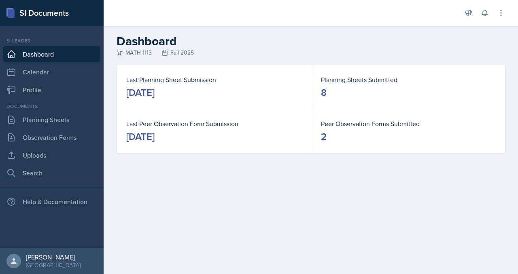
click at [45, 160] on div "Documents Planning Sheets Observation Forms Uploads Search" at bounding box center [51, 142] width 97 height 78
click at [45, 128] on link "Planning Sheets" at bounding box center [51, 120] width 97 height 16
